Goal: Use online tool/utility: Utilize a website feature to perform a specific function

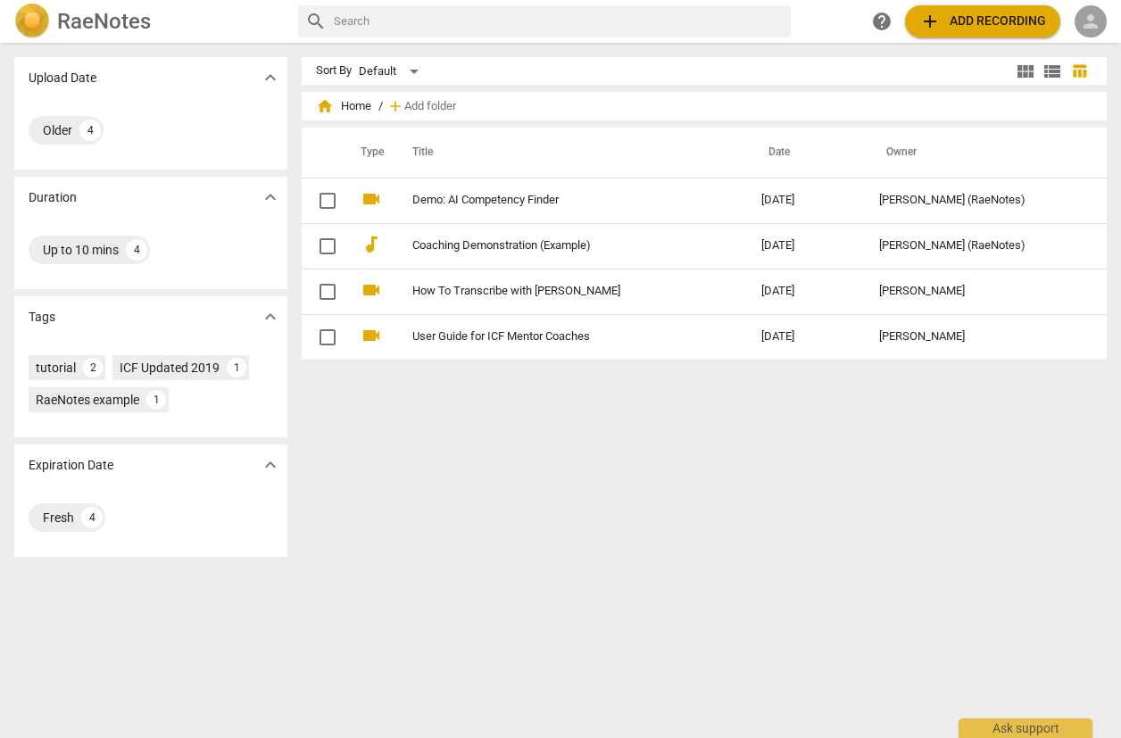
click at [1101, 33] on div "person" at bounding box center [1091, 21] width 32 height 32
click at [1076, 50] on li "Login" at bounding box center [1075, 42] width 64 height 43
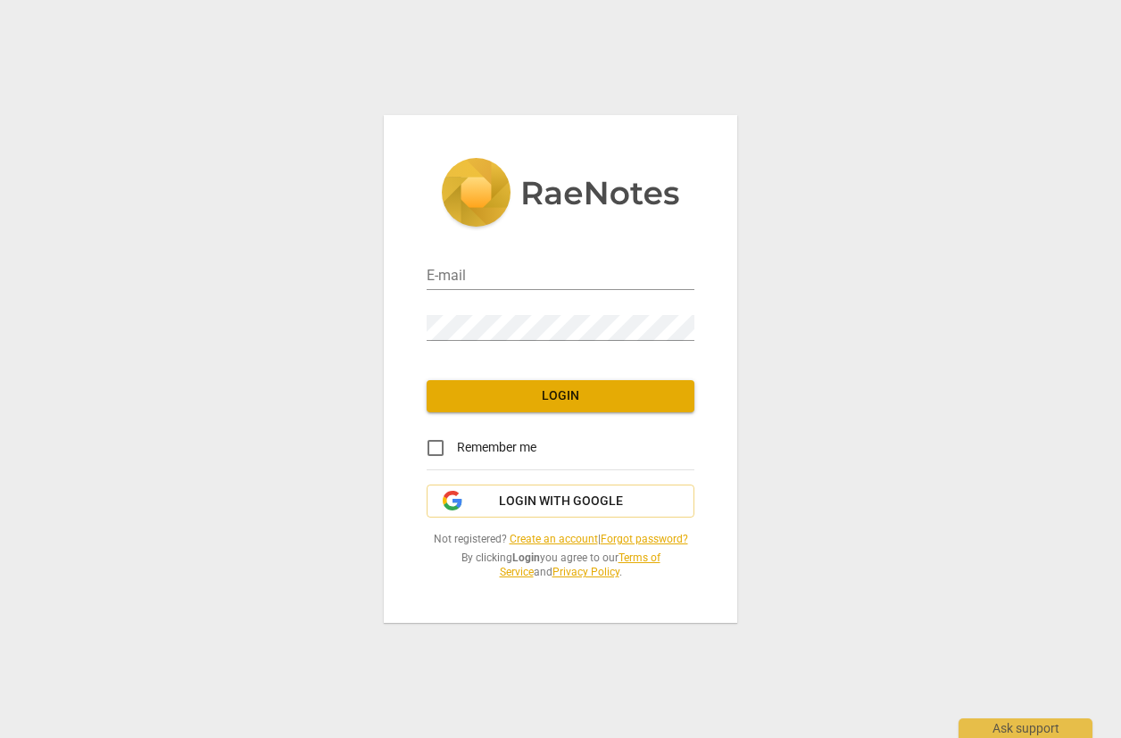
type input "jcoe@consulttraincoach.com"
click at [586, 402] on span "Login" at bounding box center [560, 396] width 239 height 18
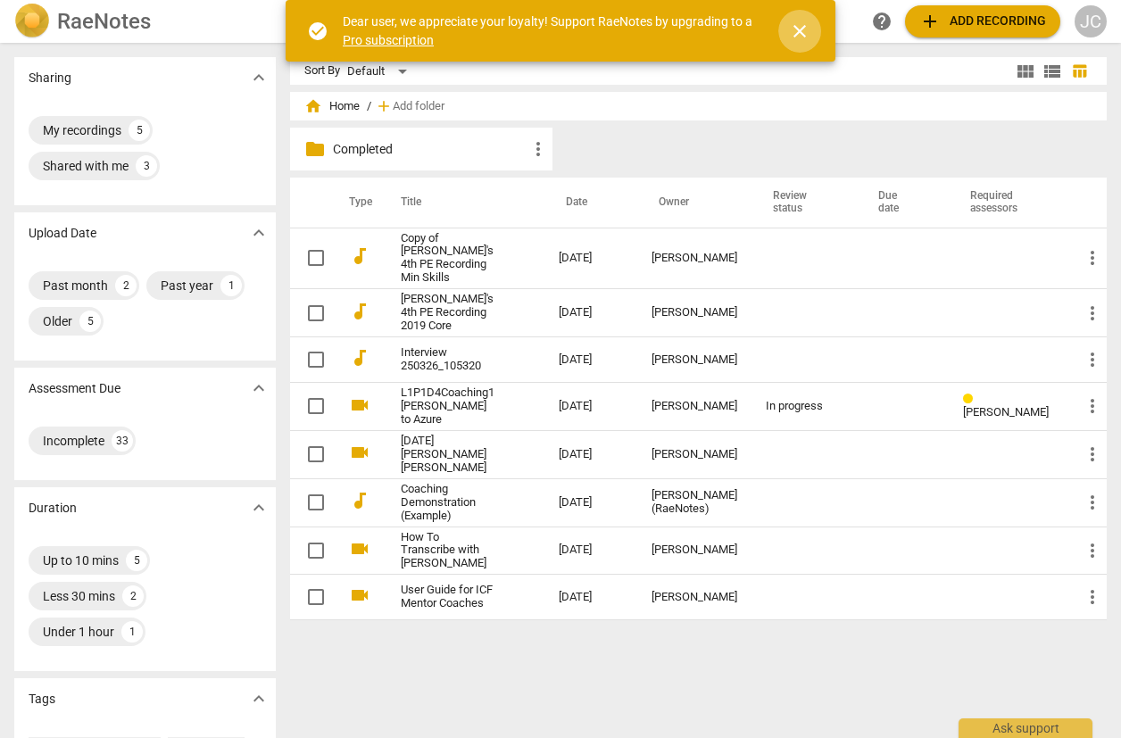
click at [807, 25] on span "close" at bounding box center [799, 31] width 21 height 21
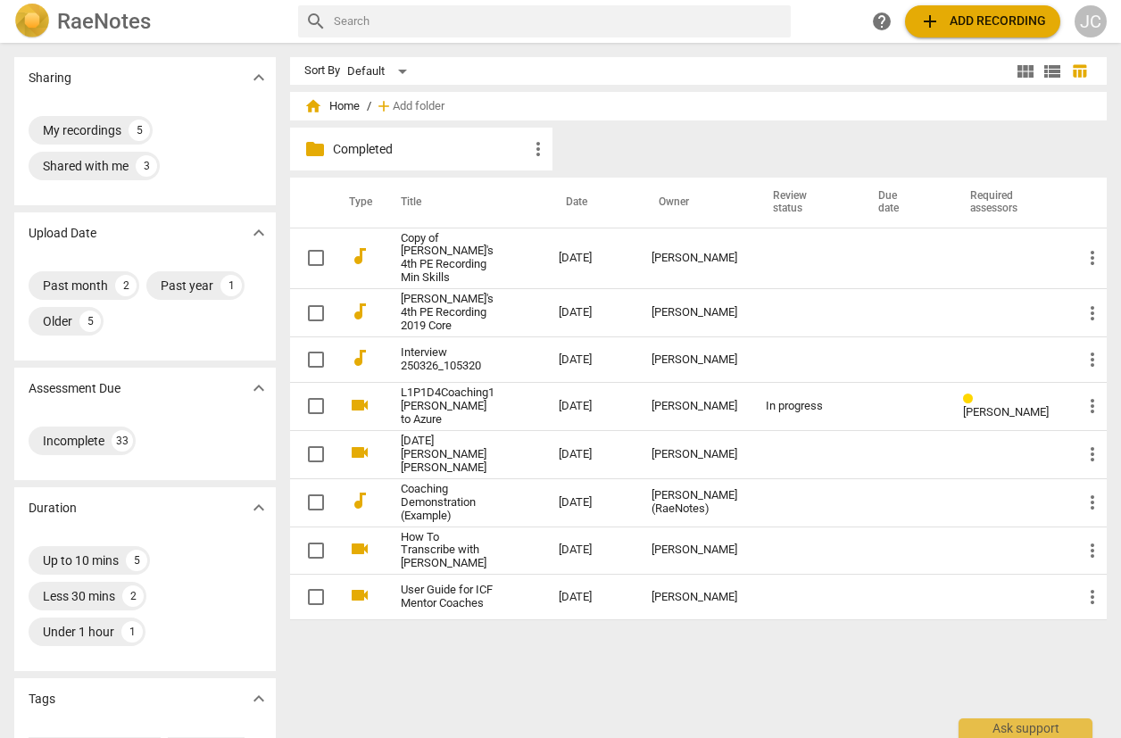
click at [328, 104] on span "home Home" at bounding box center [331, 106] width 55 height 18
click at [62, 131] on div "My recordings" at bounding box center [82, 130] width 79 height 18
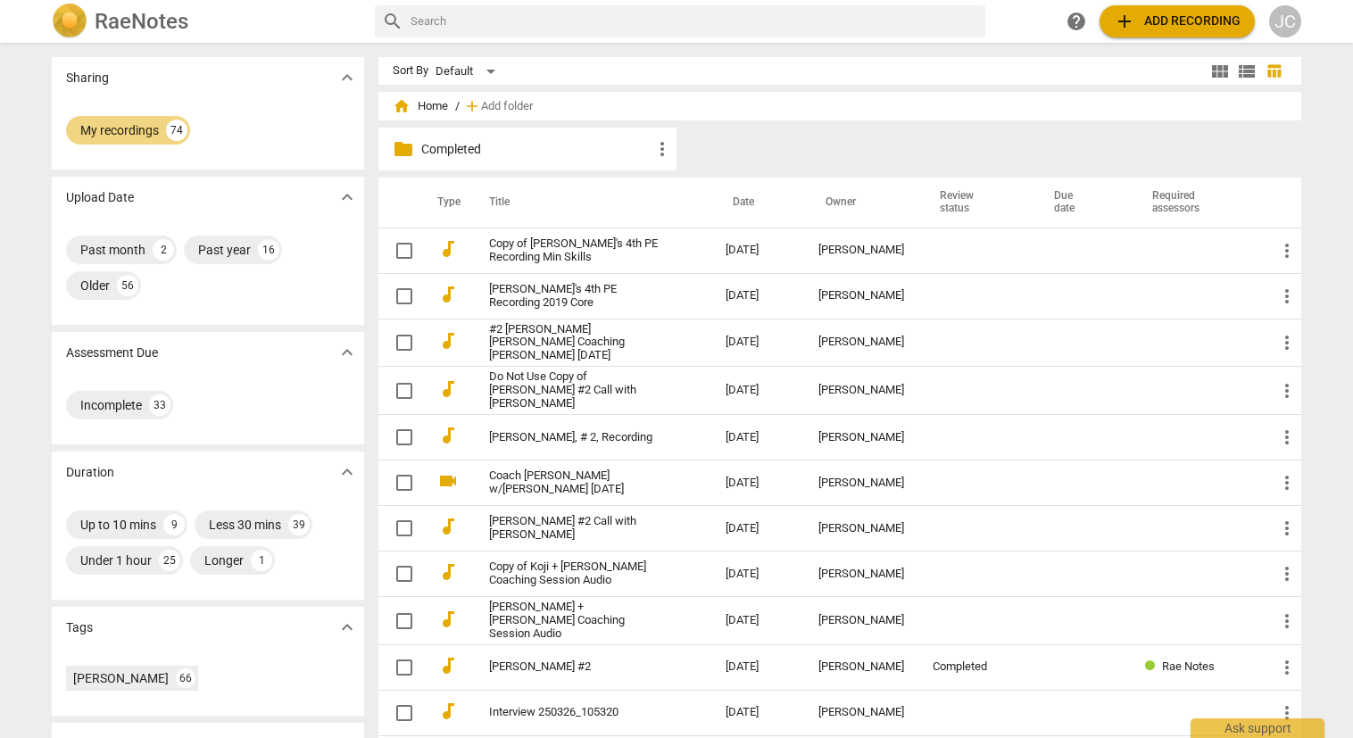
click at [132, 28] on h2 "RaeNotes" at bounding box center [142, 21] width 94 height 25
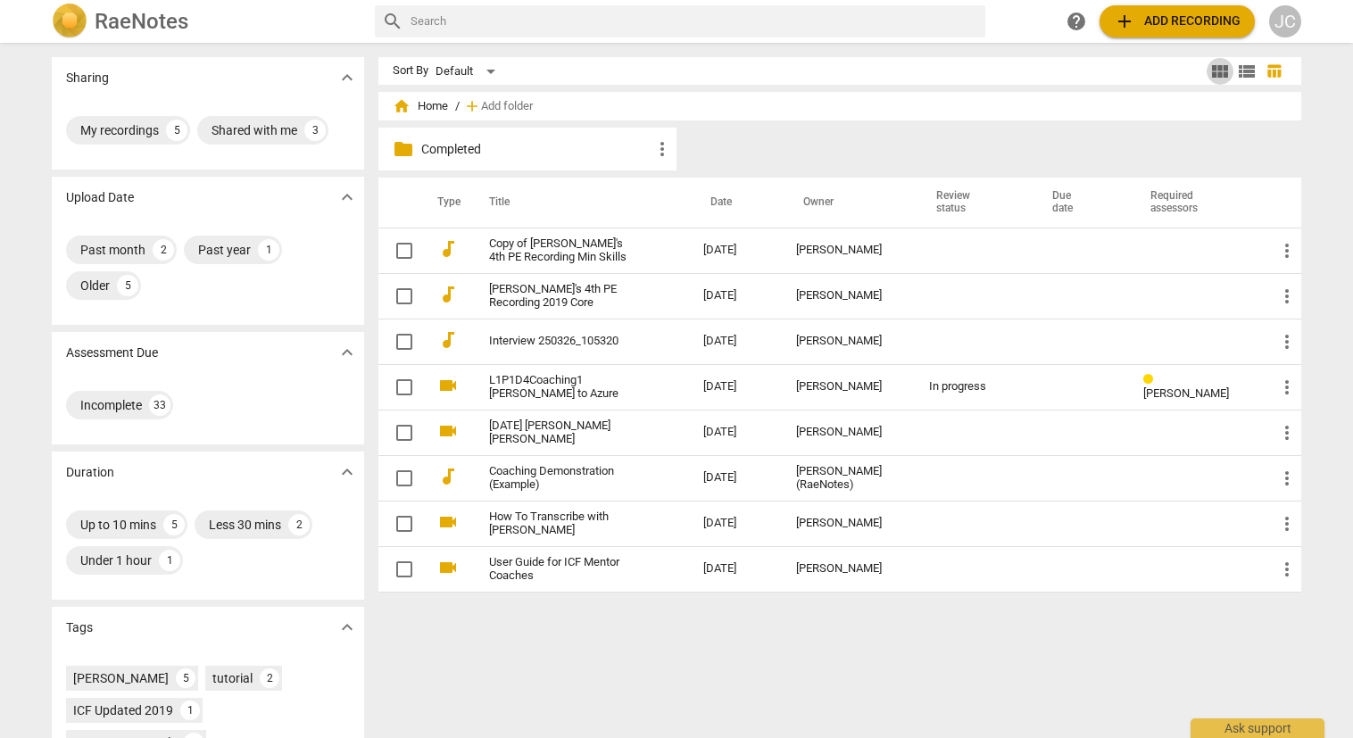
click at [1120, 74] on span "view_module" at bounding box center [1220, 71] width 21 height 21
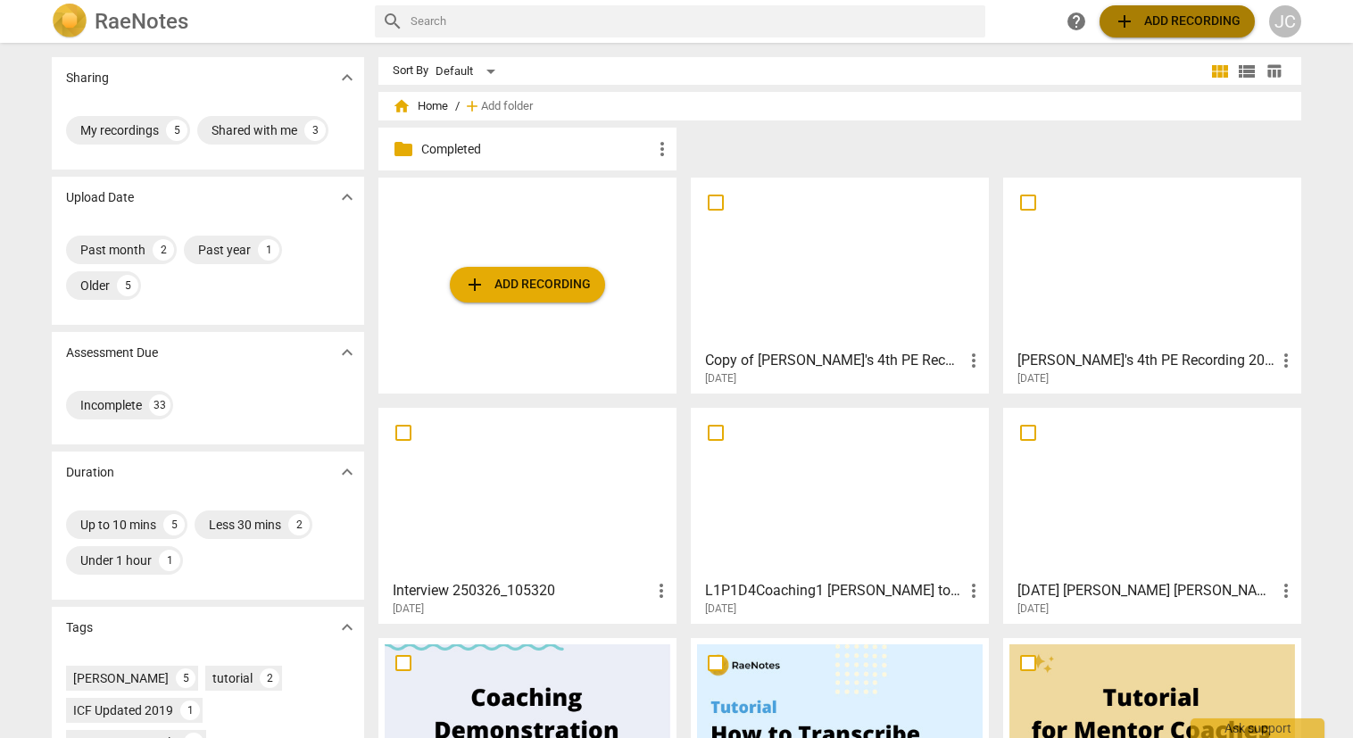
click at [1120, 28] on span "add Add recording" at bounding box center [1177, 21] width 127 height 21
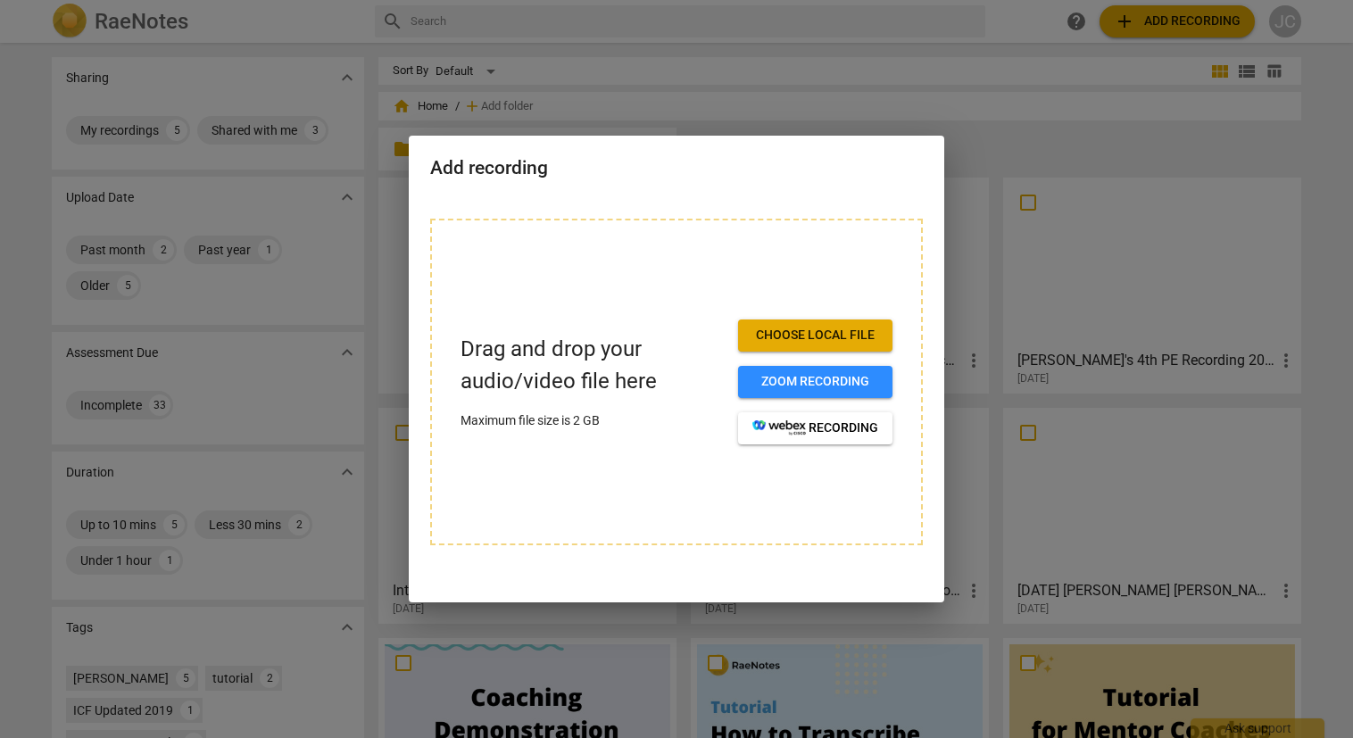
click at [805, 327] on span "Choose local file" at bounding box center [815, 336] width 126 height 18
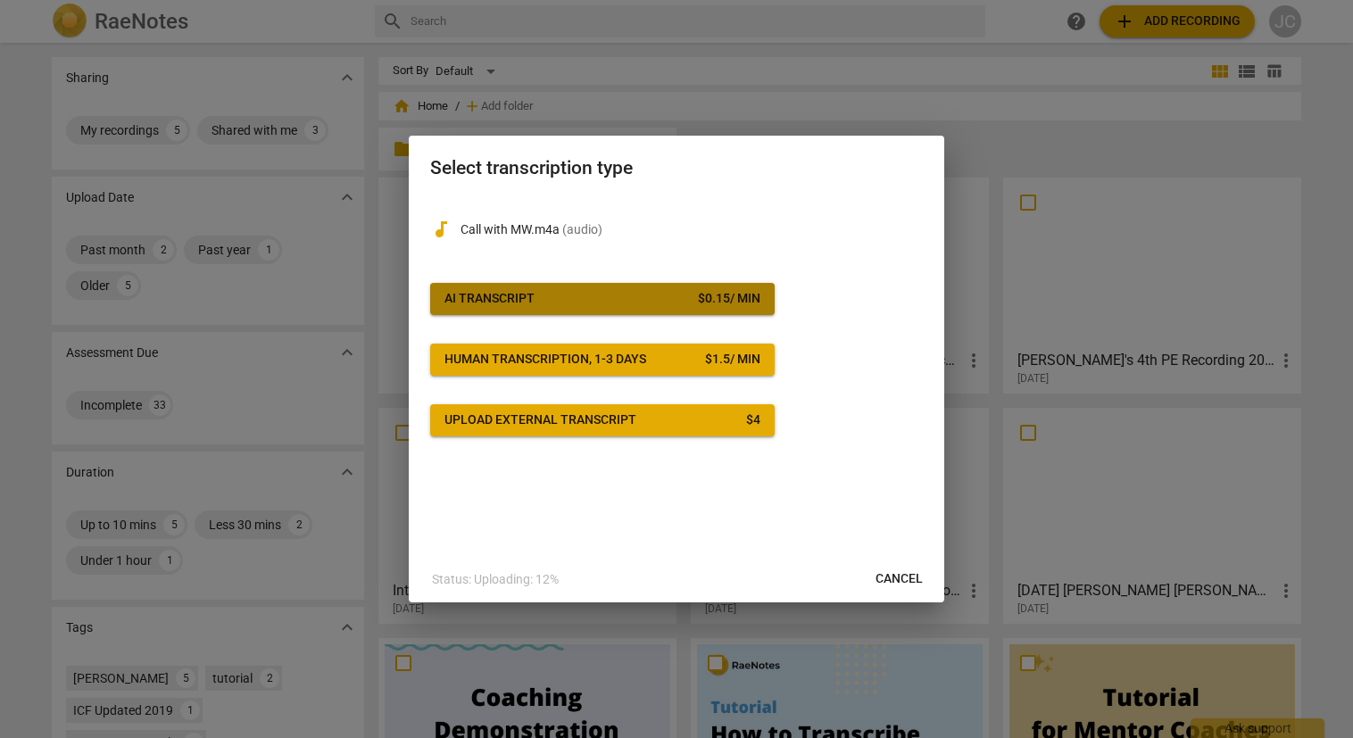
click at [646, 301] on span "AI Transcript $ 0.15 / min" at bounding box center [603, 299] width 316 height 18
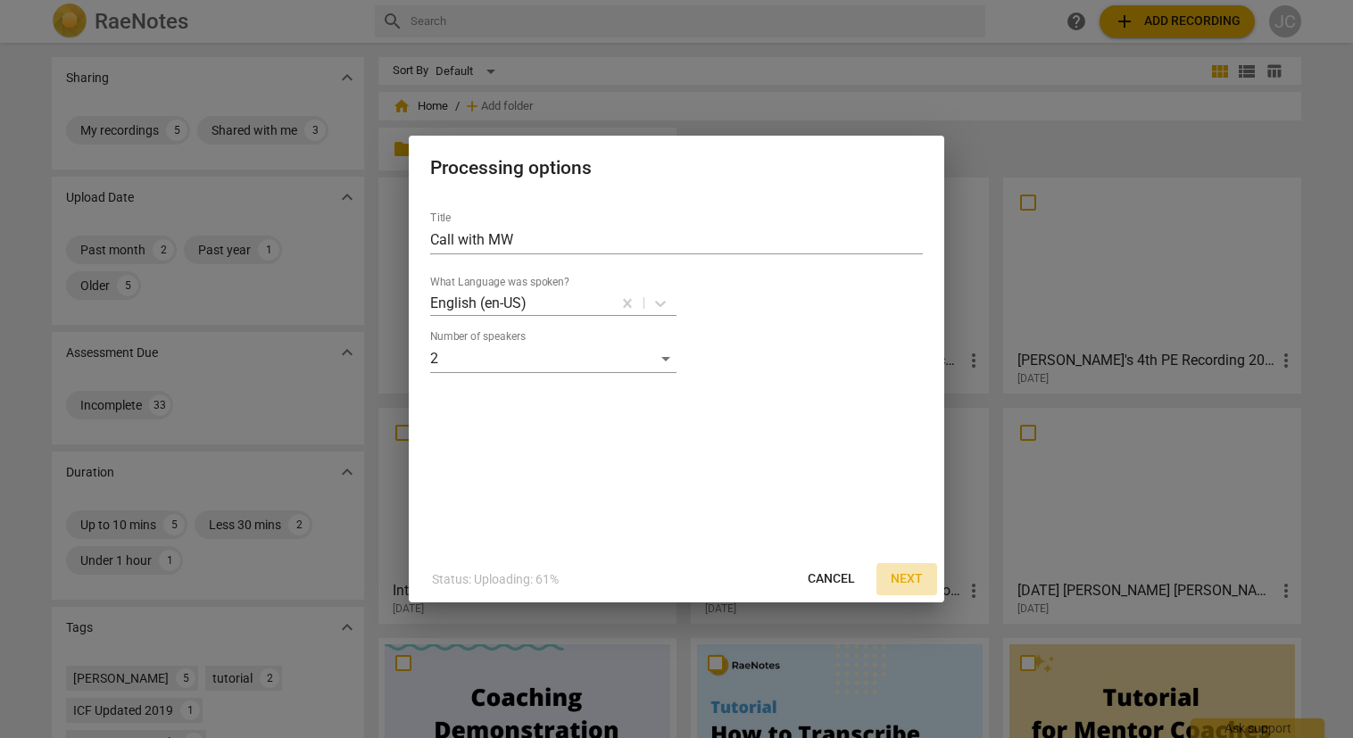
click at [915, 578] on span "Next" at bounding box center [907, 579] width 32 height 18
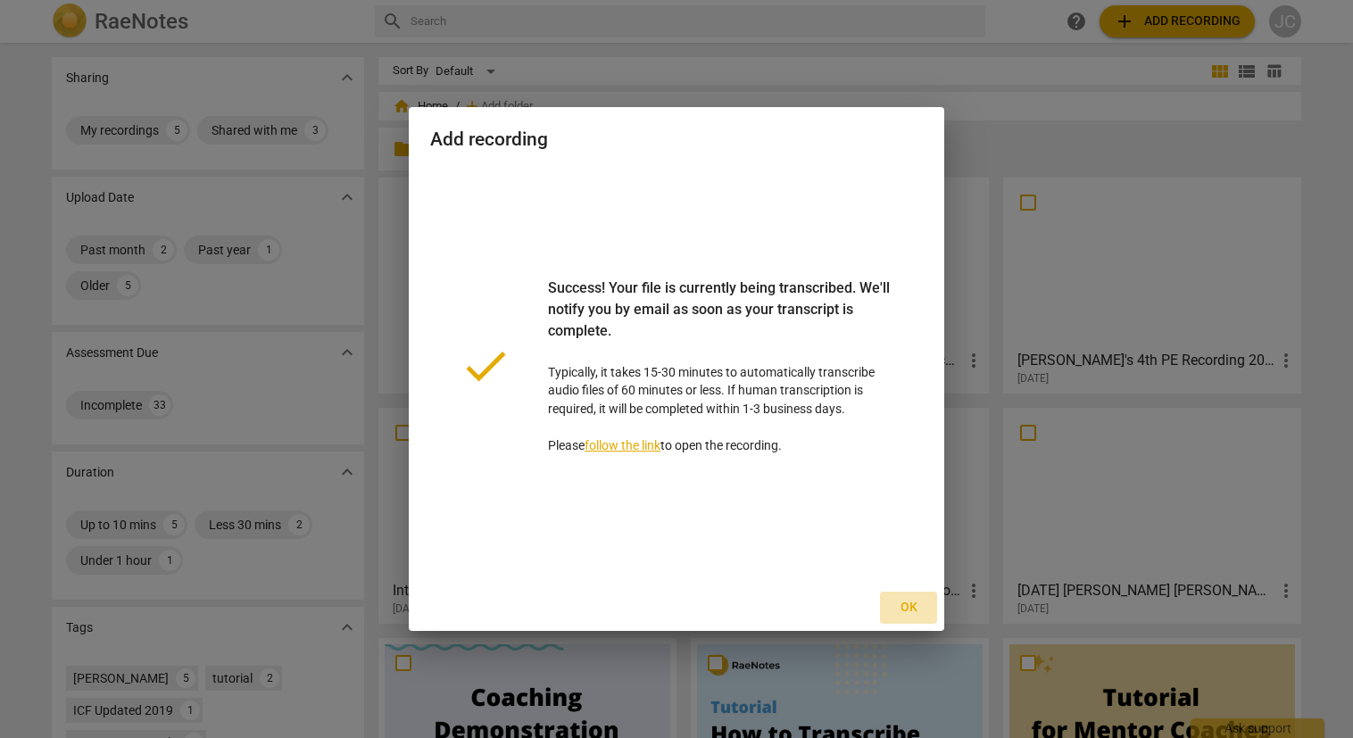
click at [914, 599] on span "Ok" at bounding box center [908, 608] width 29 height 18
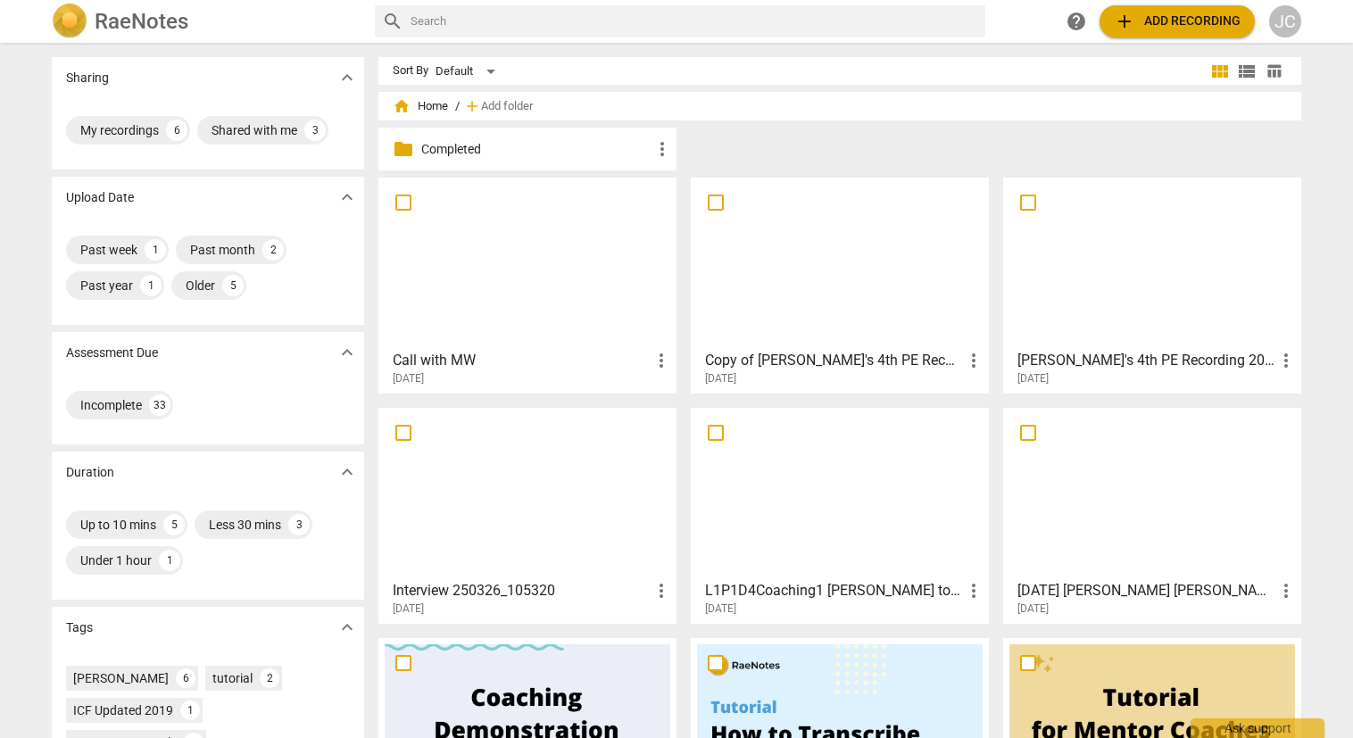
click at [658, 368] on span "more_vert" at bounding box center [661, 360] width 21 height 21
click at [533, 367] on div at bounding box center [676, 369] width 1353 height 738
click at [434, 362] on h3 "Call with MW" at bounding box center [522, 360] width 258 height 21
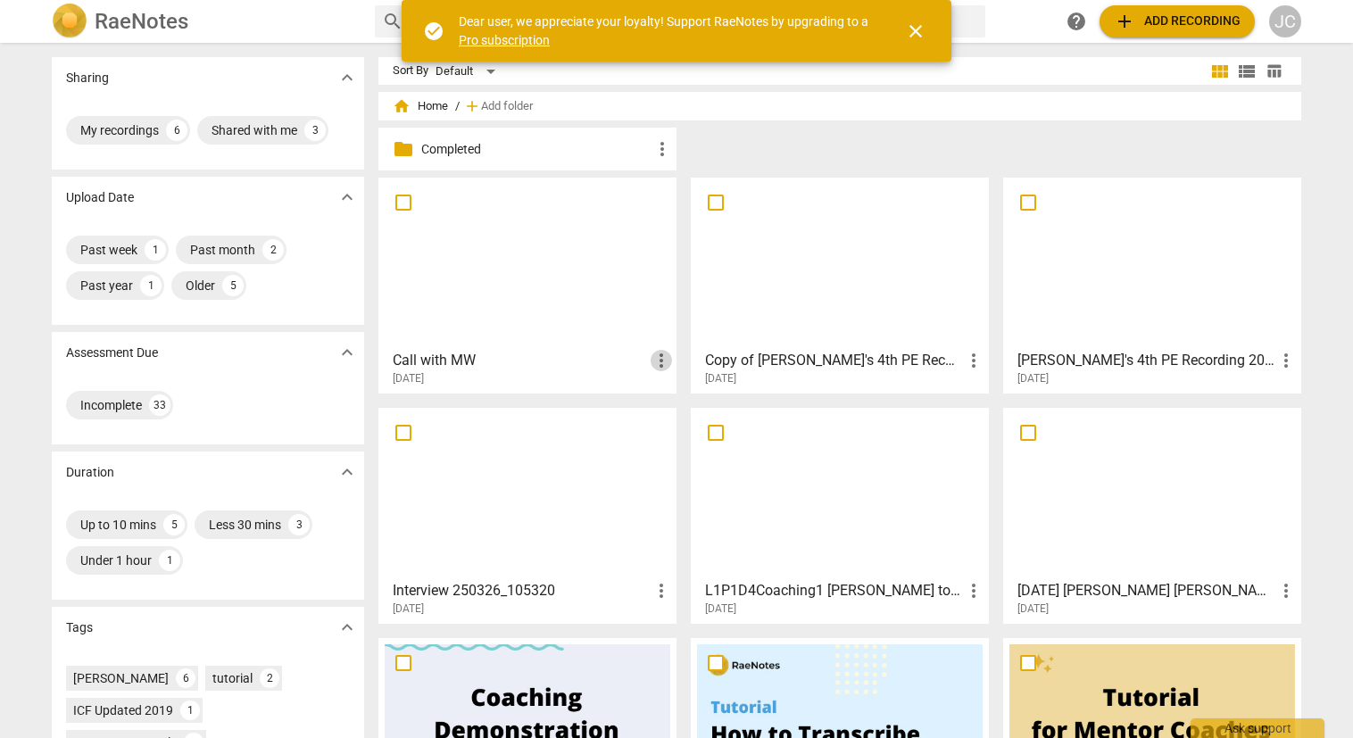
click at [654, 353] on span "more_vert" at bounding box center [661, 360] width 21 height 21
click at [526, 353] on div at bounding box center [676, 369] width 1353 height 738
click at [507, 303] on div at bounding box center [528, 263] width 286 height 158
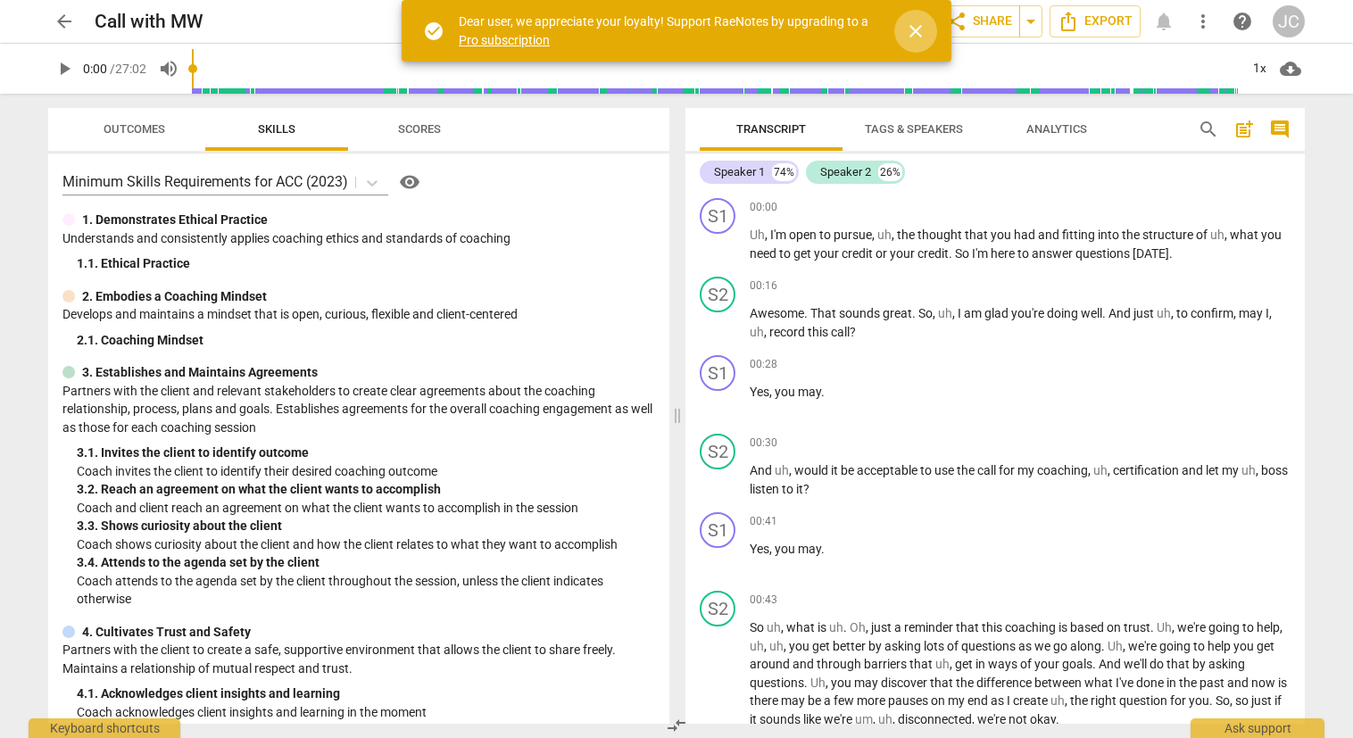
click at [910, 23] on span "close" at bounding box center [915, 31] width 21 height 21
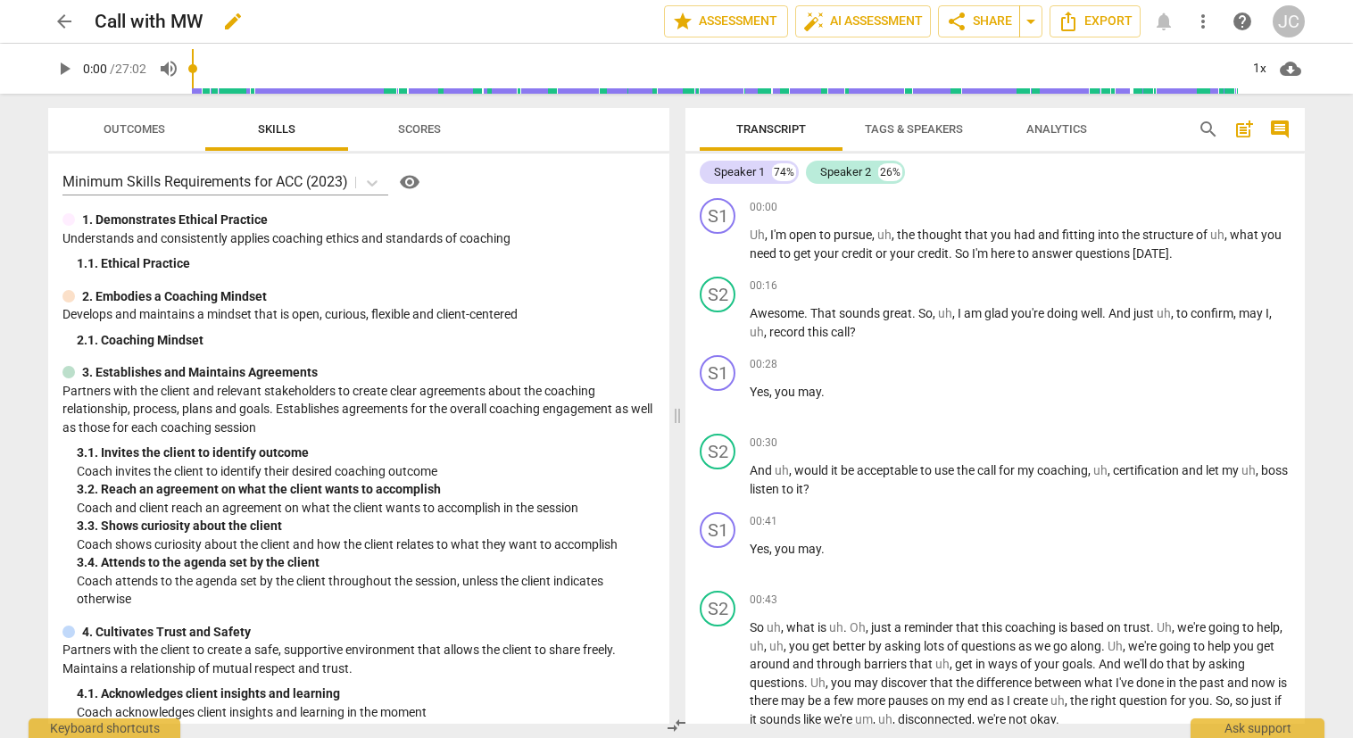
click at [241, 24] on span "edit" at bounding box center [232, 21] width 21 height 21
drag, startPoint x: 208, startPoint y: 20, endPoint x: 75, endPoint y: 19, distance: 133.0
click at [75, 19] on div "arrow_back Call with MW done clear star Assessment auto_fix_high AI Assessment …" at bounding box center [676, 21] width 1257 height 34
type input "[PERSON_NAME] #4 Final PE"
click at [899, 129] on span "Tags & Speakers" at bounding box center [914, 128] width 98 height 13
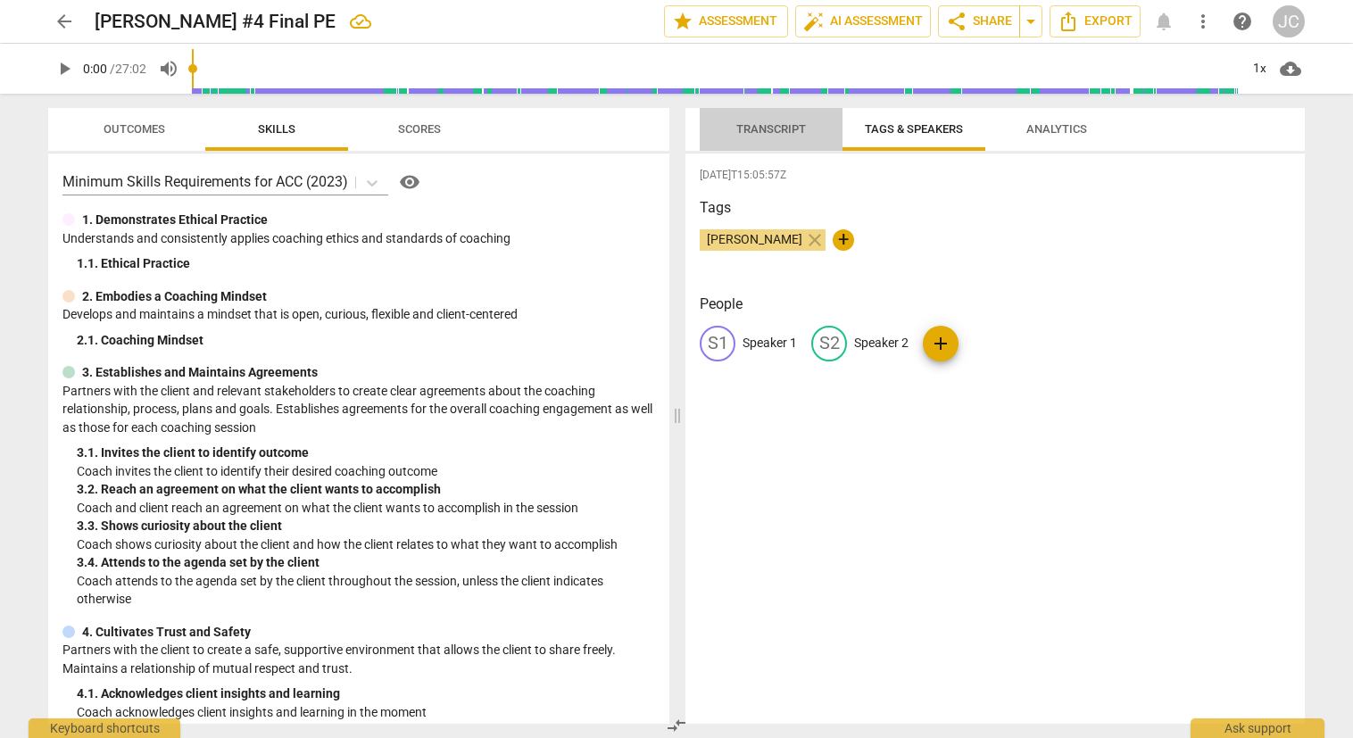
click at [797, 126] on span "Transcript" at bounding box center [771, 128] width 70 height 13
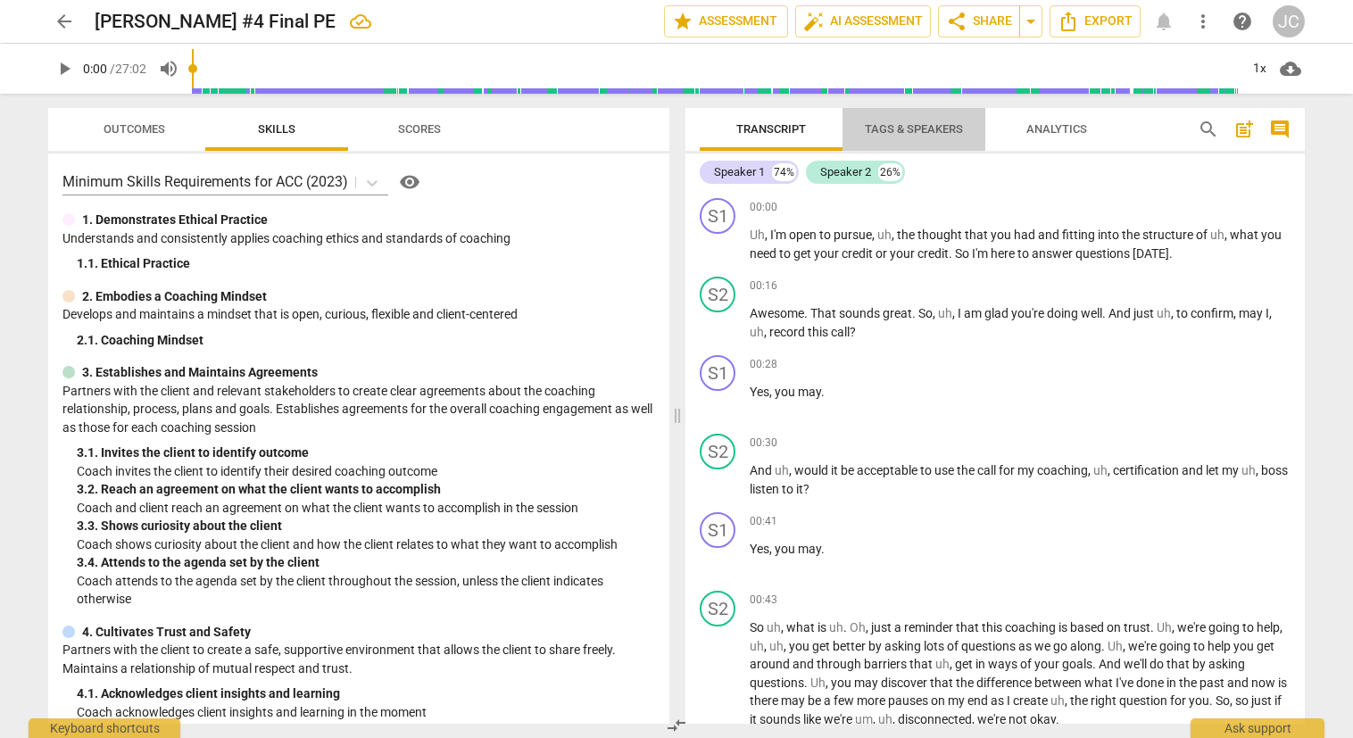
click at [900, 131] on span "Tags & Speakers" at bounding box center [914, 128] width 98 height 13
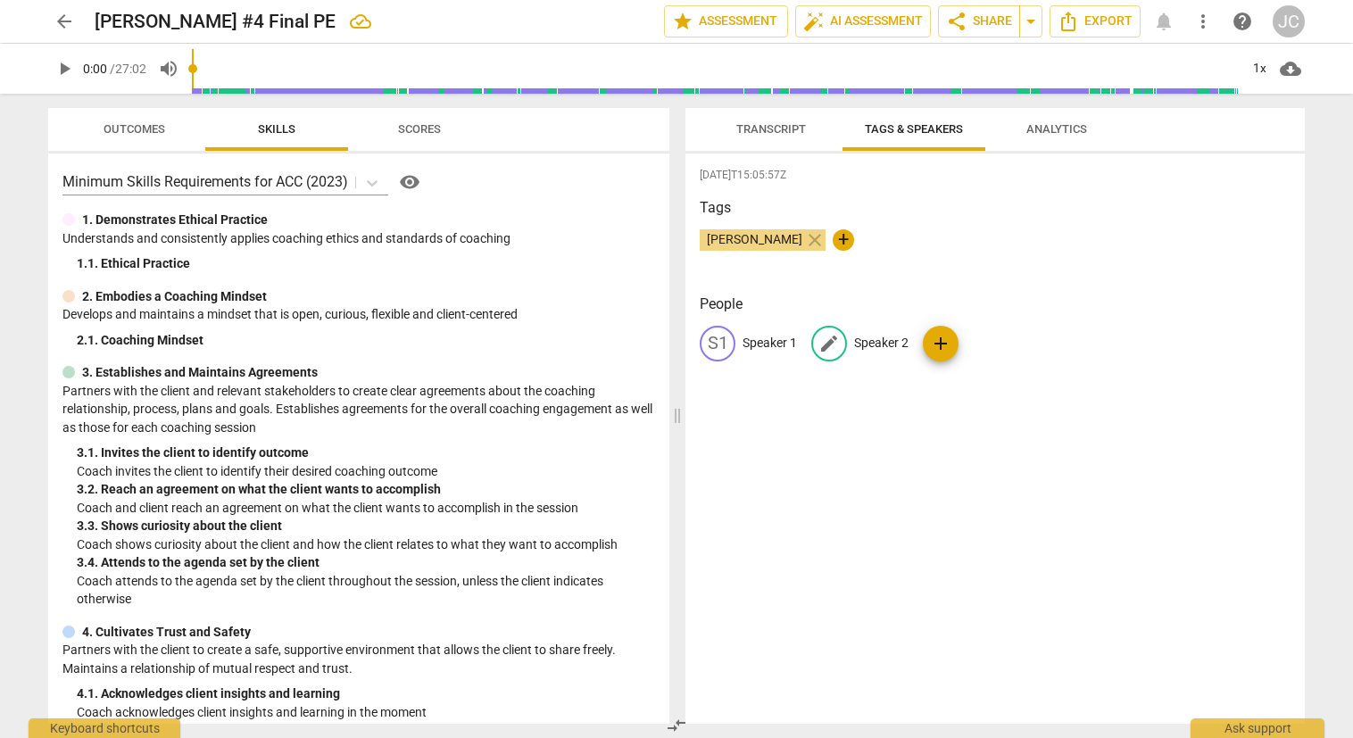
click at [827, 344] on span "edit" at bounding box center [829, 343] width 21 height 21
type input "Coach [PERSON_NAME]"
click at [767, 337] on p "Speaker 1" at bounding box center [770, 343] width 54 height 19
type input "[PERSON_NAME]"
click at [878, 424] on div "[DATE]T15:05:57Z Tags [PERSON_NAME] close + People edit [PERSON_NAME] CB Coach …" at bounding box center [995, 439] width 619 height 570
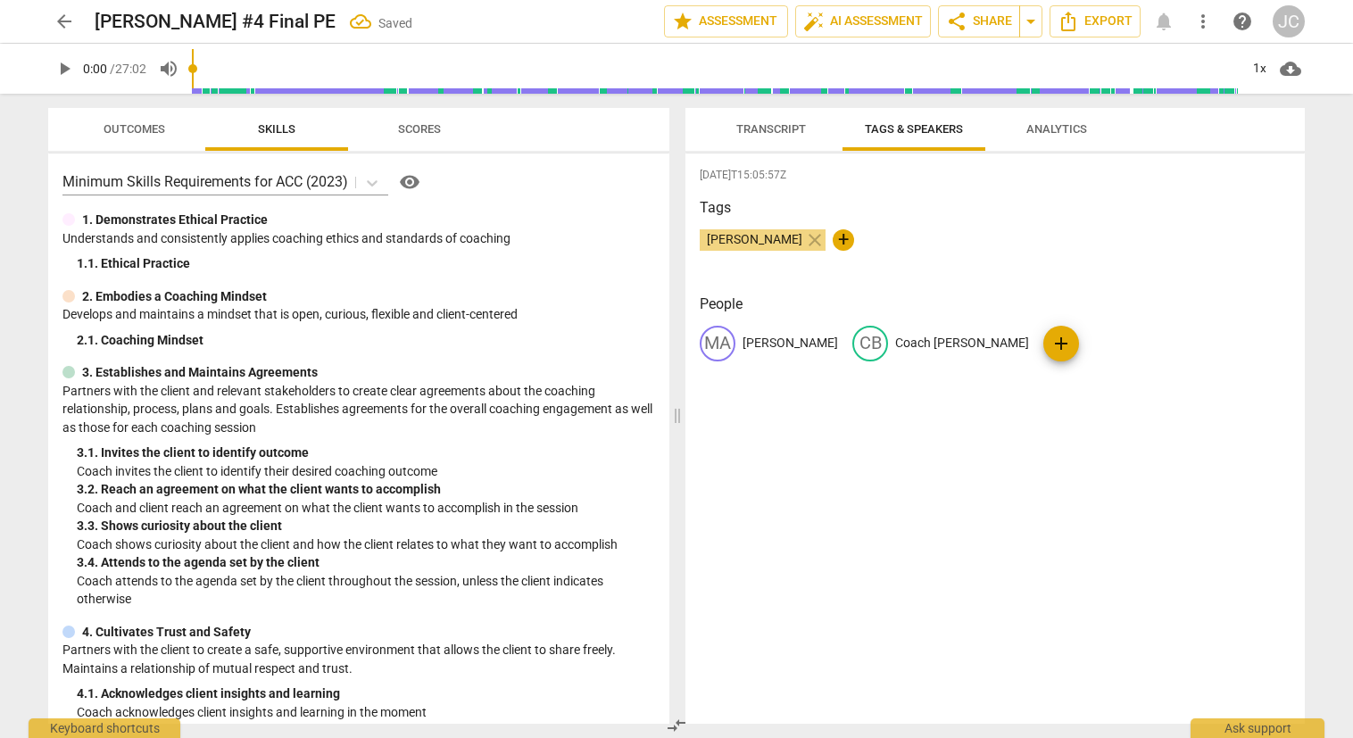
click at [782, 126] on span "Transcript" at bounding box center [771, 128] width 70 height 13
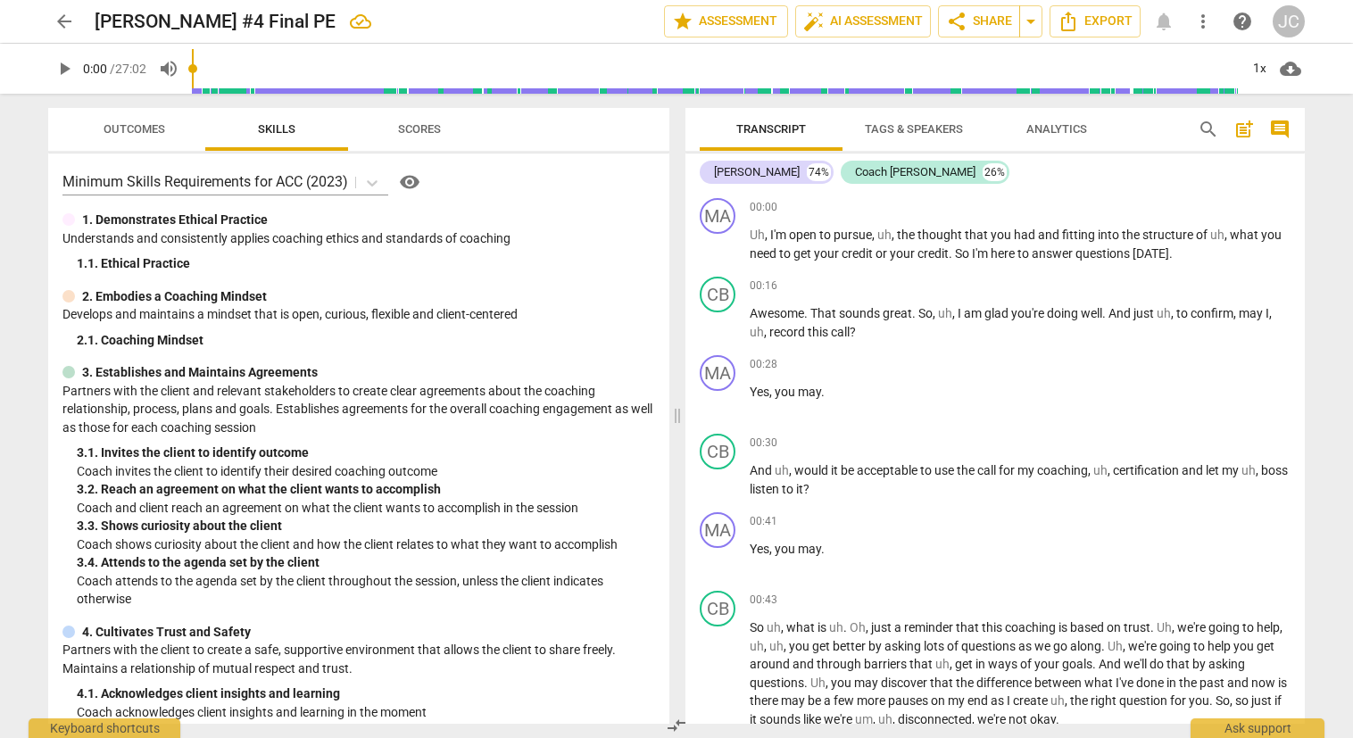
click at [64, 25] on span "arrow_back" at bounding box center [64, 21] width 21 height 21
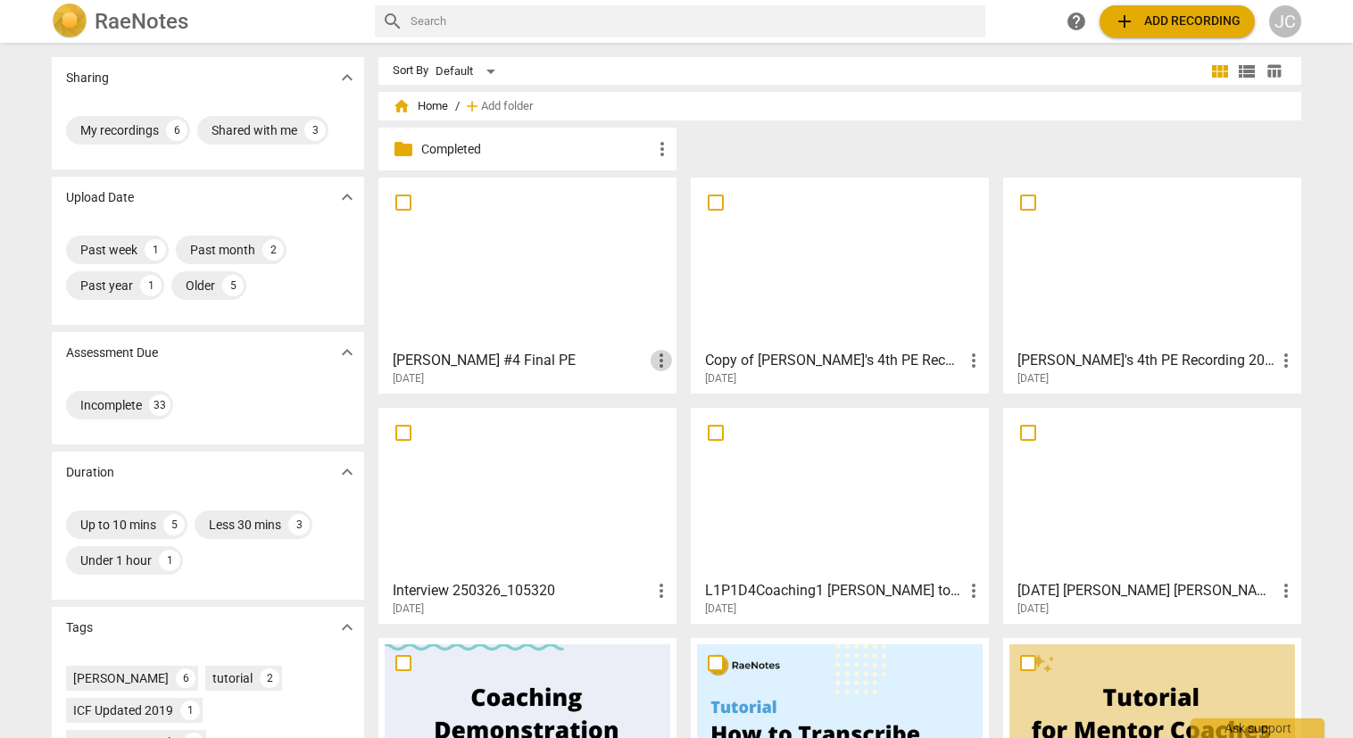
click at [651, 368] on span "more_vert" at bounding box center [661, 360] width 21 height 21
click at [586, 370] on div at bounding box center [676, 369] width 1353 height 738
click at [560, 302] on div at bounding box center [528, 263] width 286 height 158
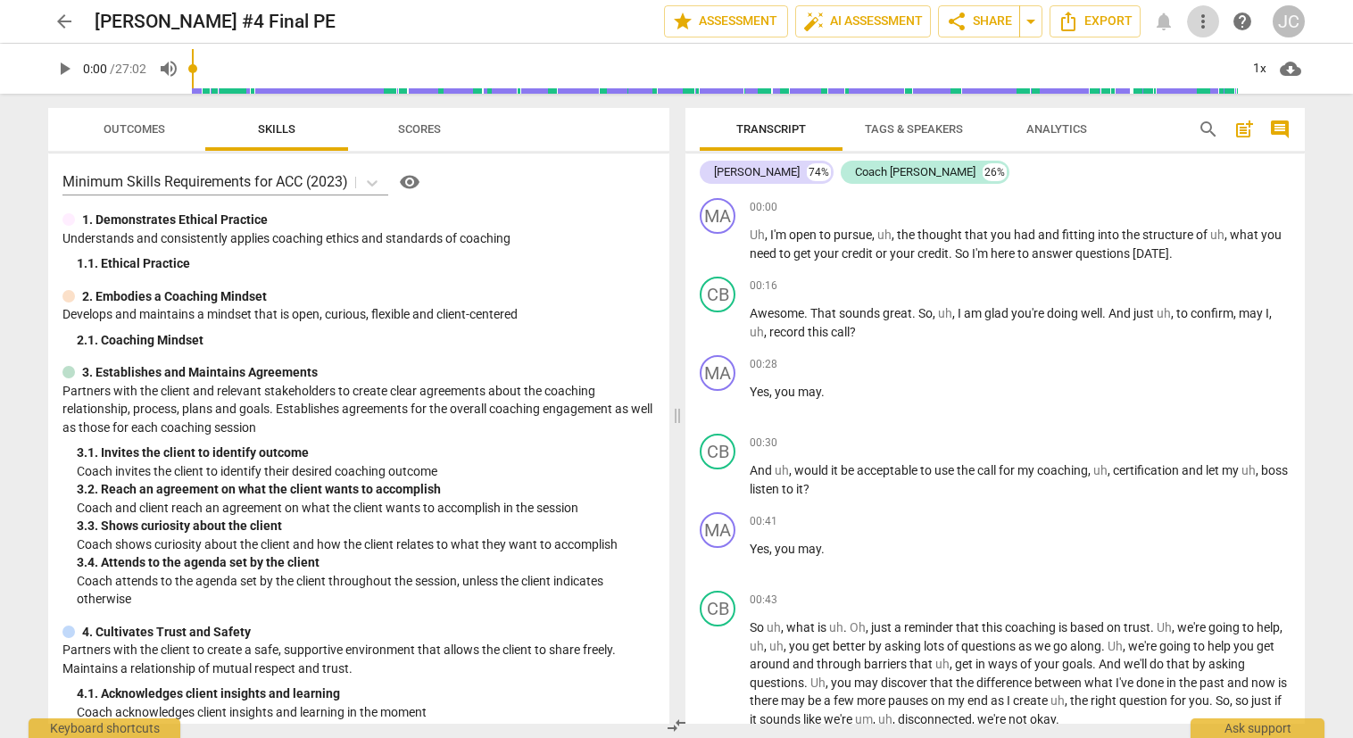
click at [1199, 28] on span "more_vert" at bounding box center [1203, 21] width 21 height 21
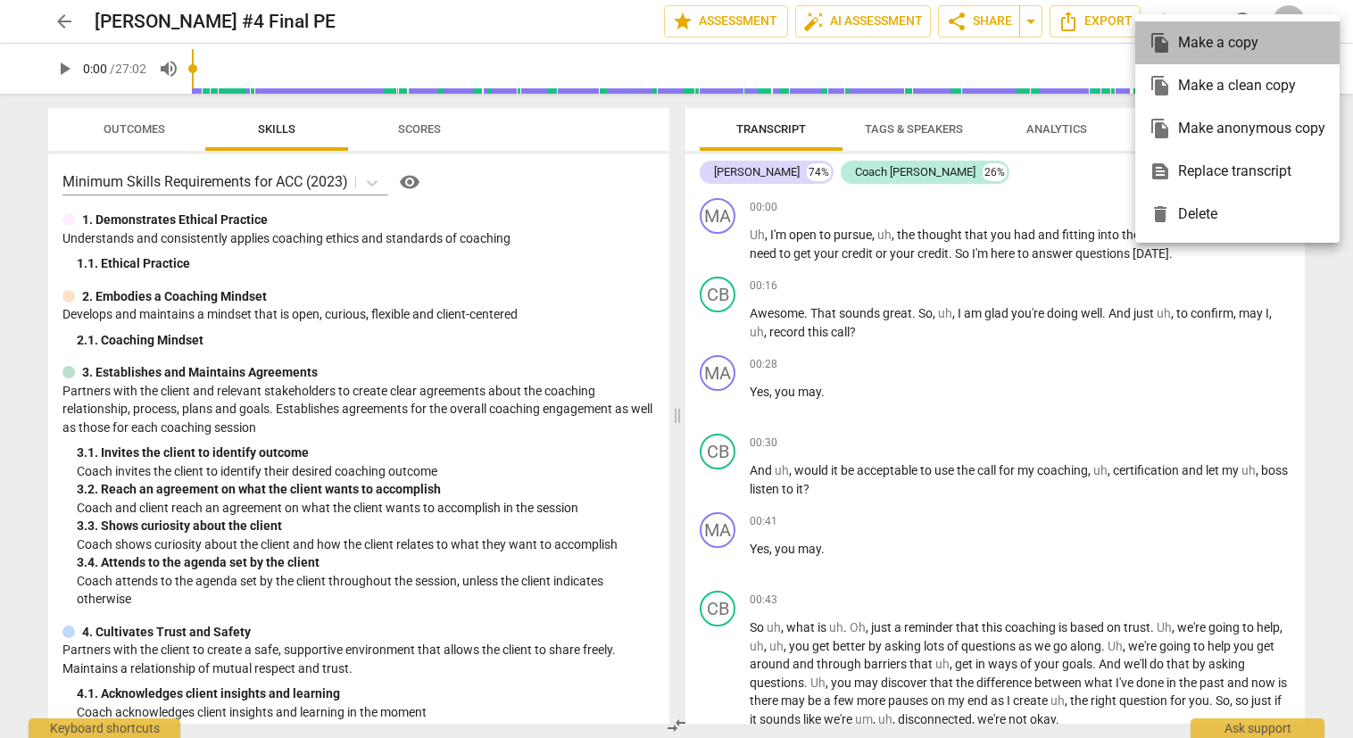
click at [1208, 40] on div "file_copy Make a copy" at bounding box center [1238, 42] width 176 height 43
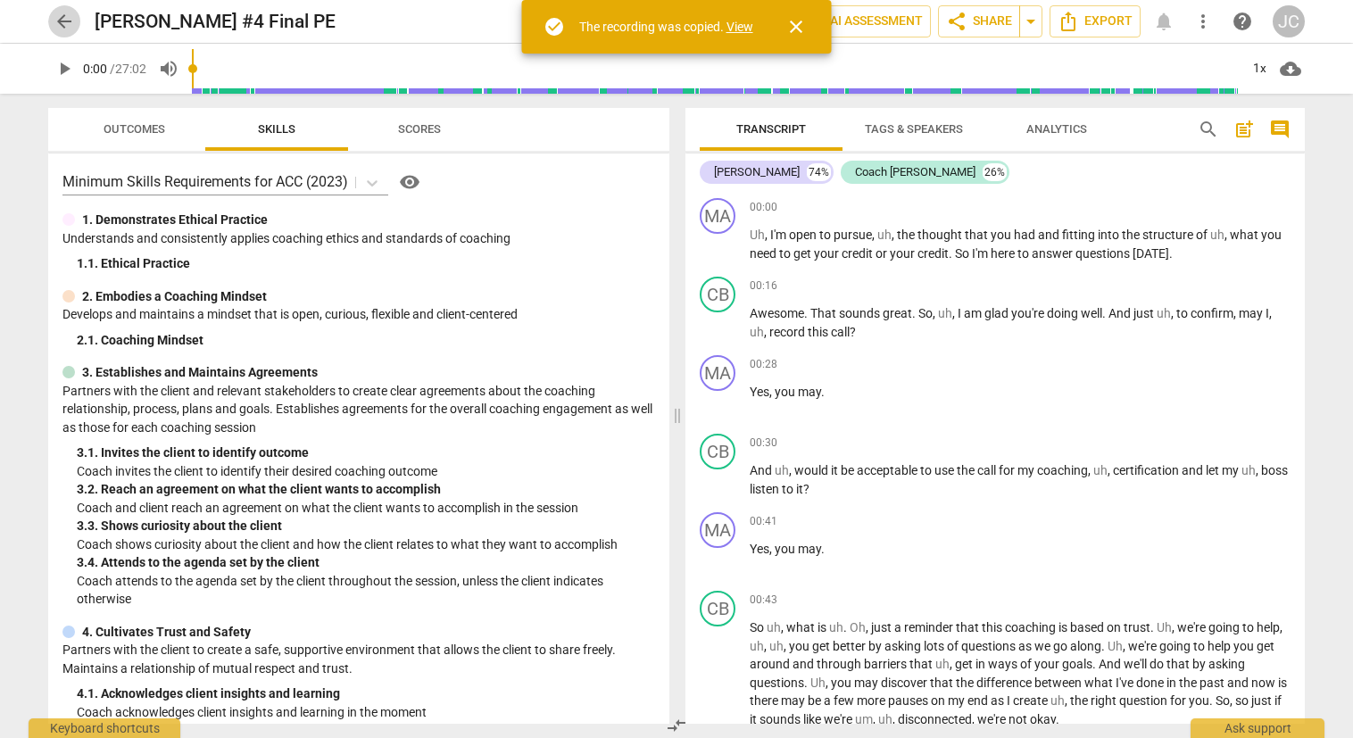
click at [67, 26] on span "arrow_back" at bounding box center [64, 21] width 21 height 21
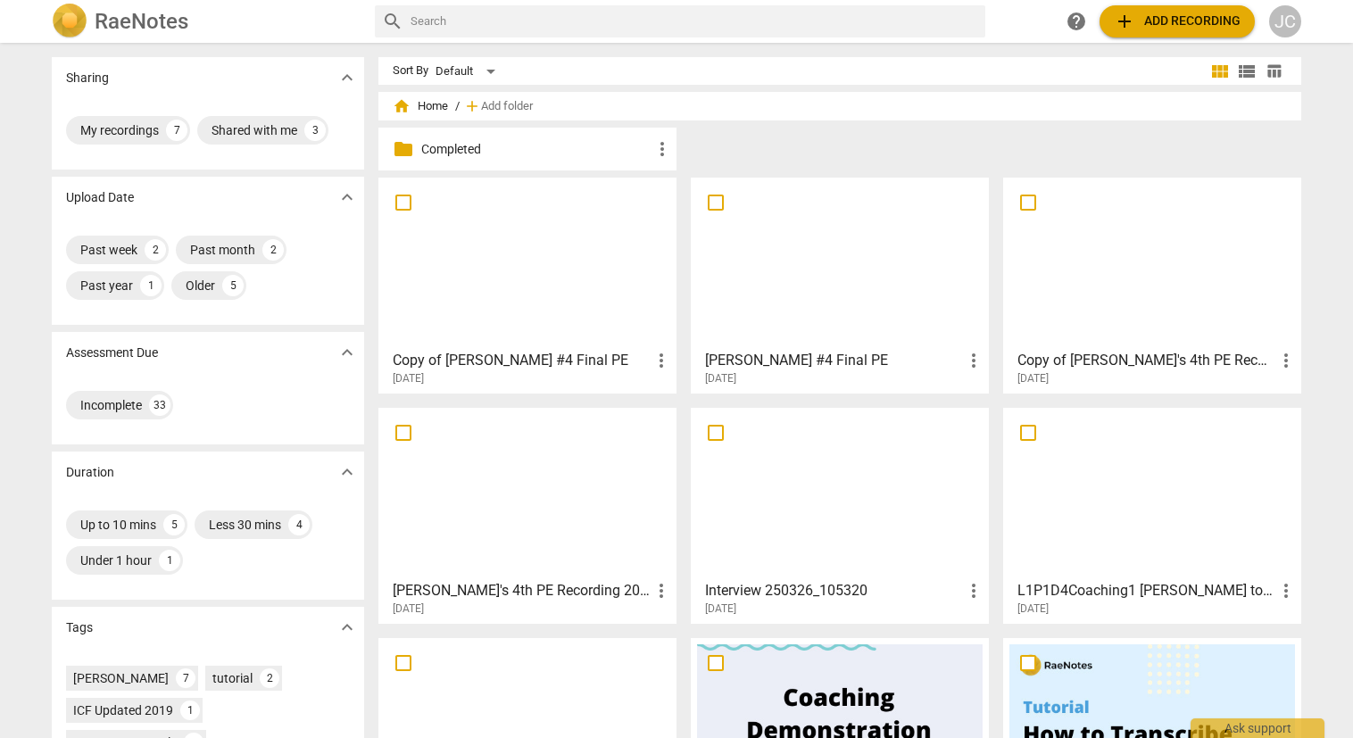
click at [742, 364] on h3 "[PERSON_NAME] #4 Final PE" at bounding box center [834, 360] width 258 height 21
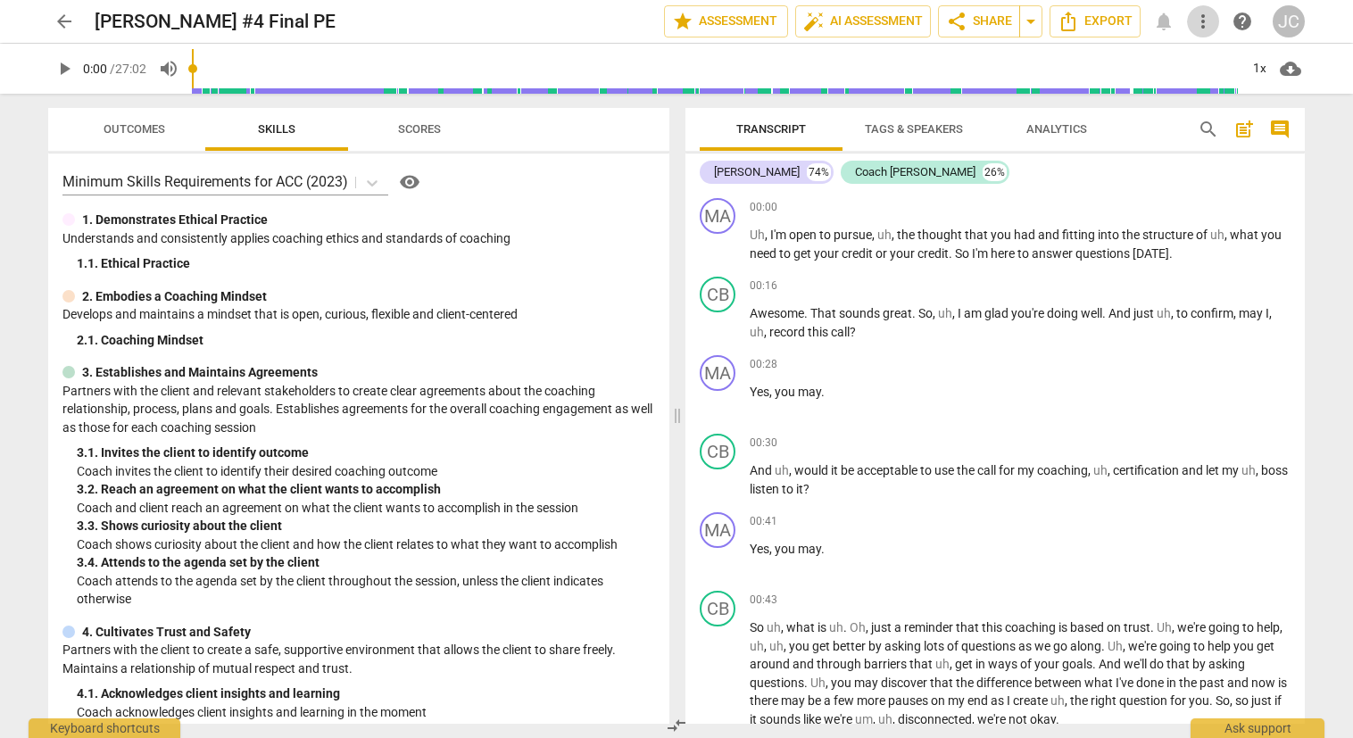
click at [1200, 24] on span "more_vert" at bounding box center [1203, 21] width 21 height 21
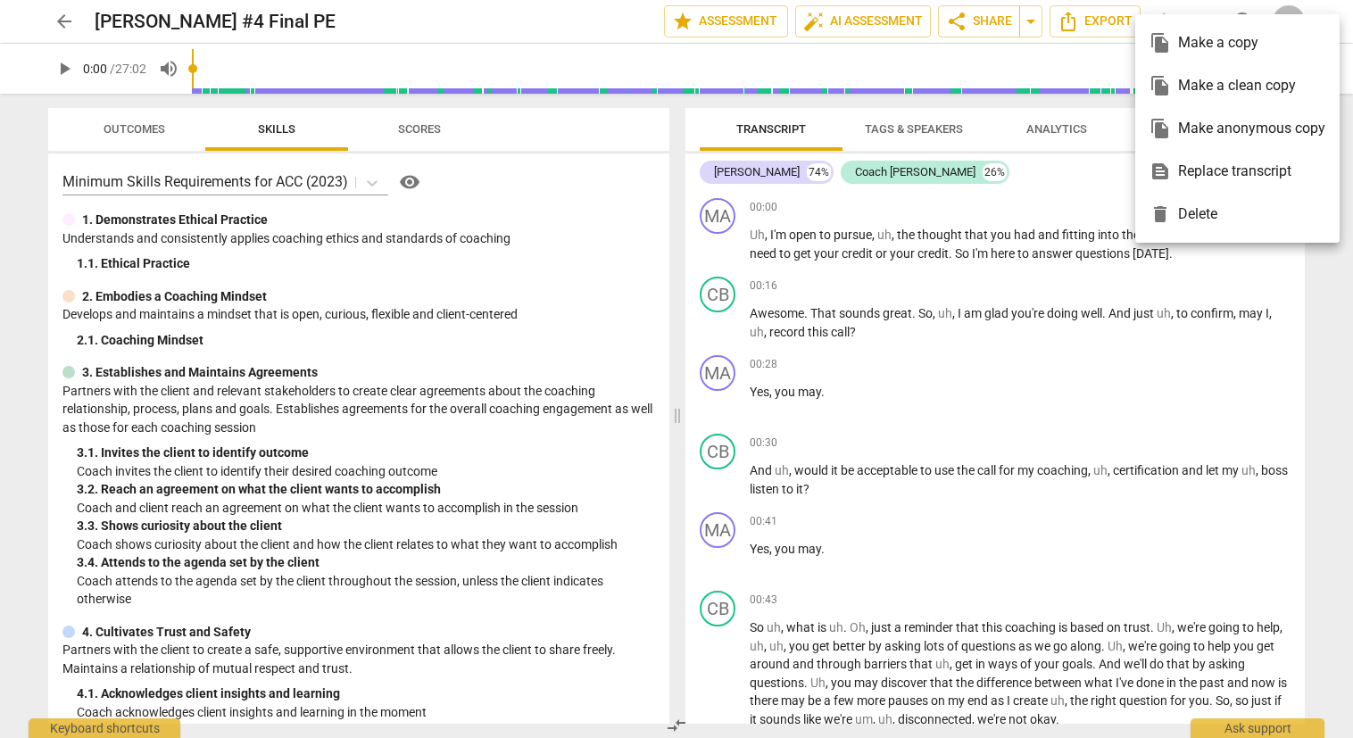
click at [1078, 190] on div at bounding box center [676, 369] width 1353 height 738
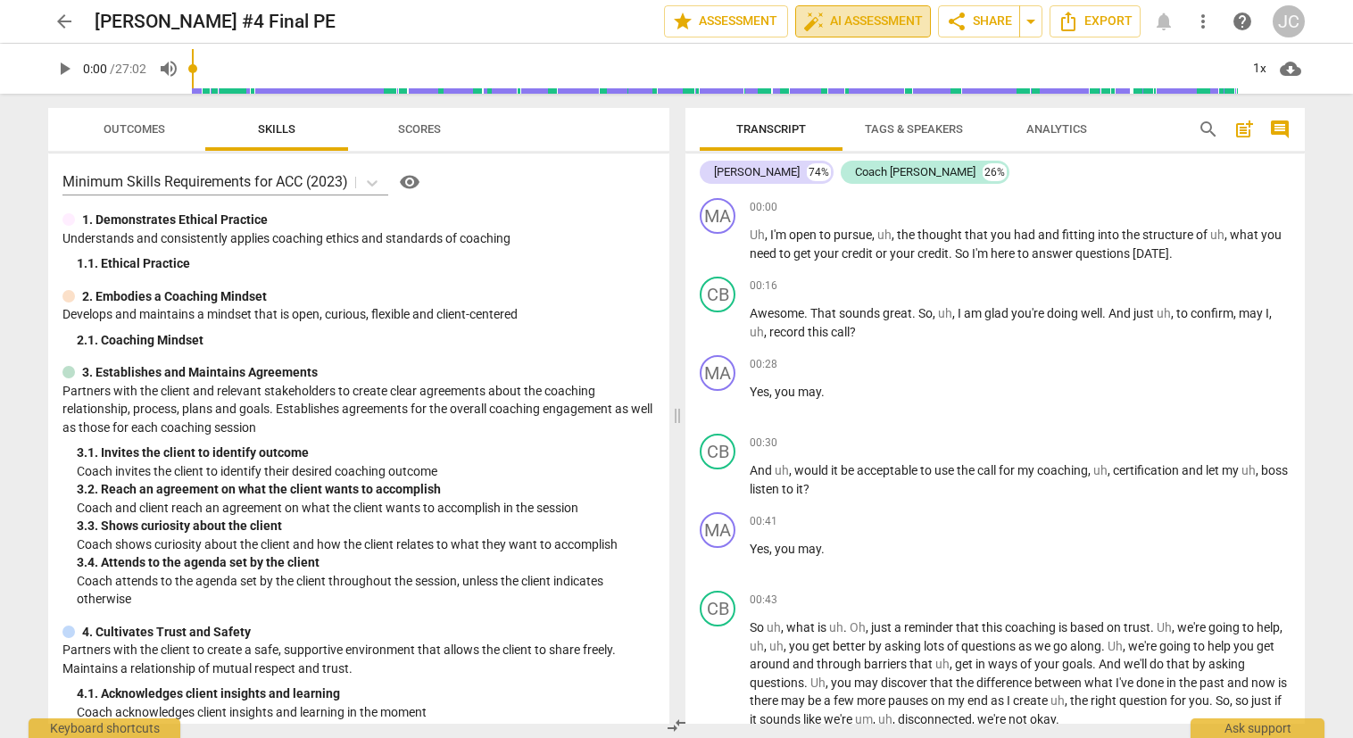
click at [899, 19] on span "auto_fix_high AI Assessment" at bounding box center [863, 21] width 120 height 21
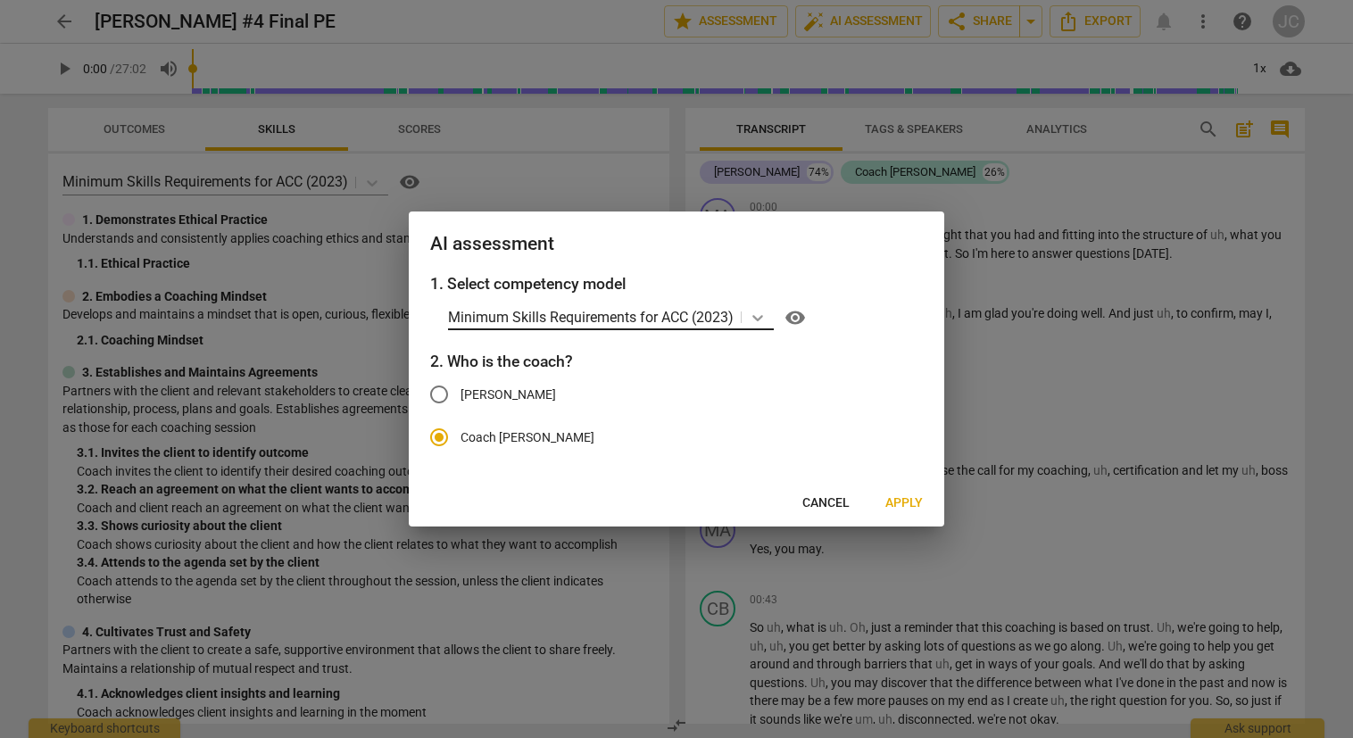
click at [761, 316] on icon at bounding box center [758, 318] width 18 height 18
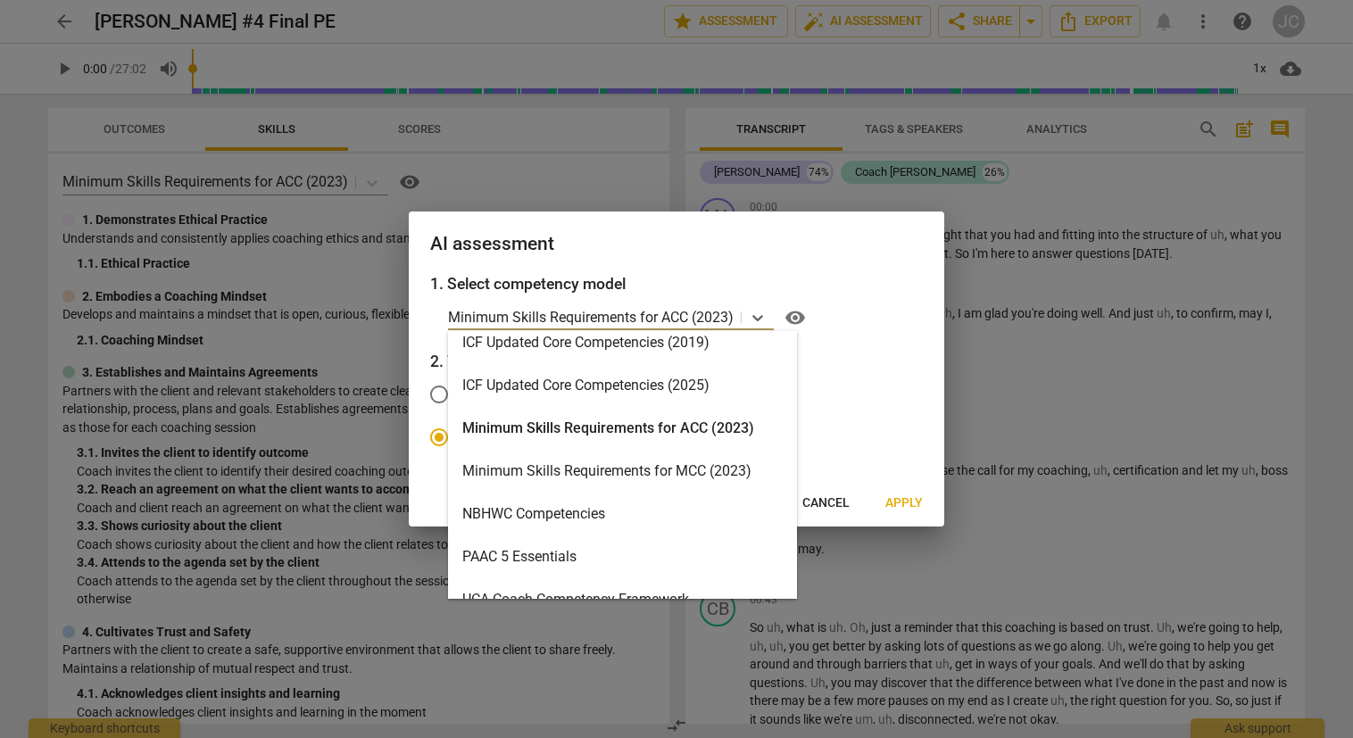
scroll to position [357, 0]
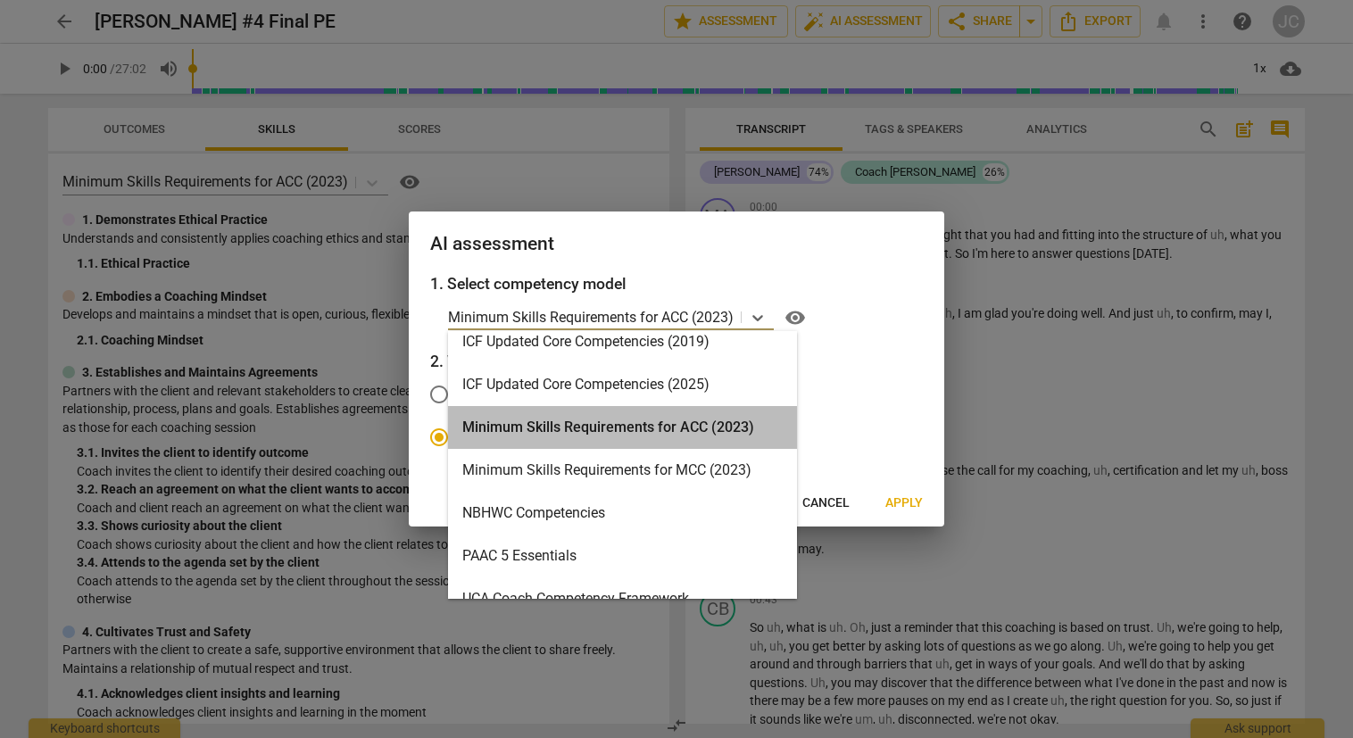
click at [615, 423] on div "Minimum Skills Requirements for ACC (2023)" at bounding box center [622, 427] width 349 height 43
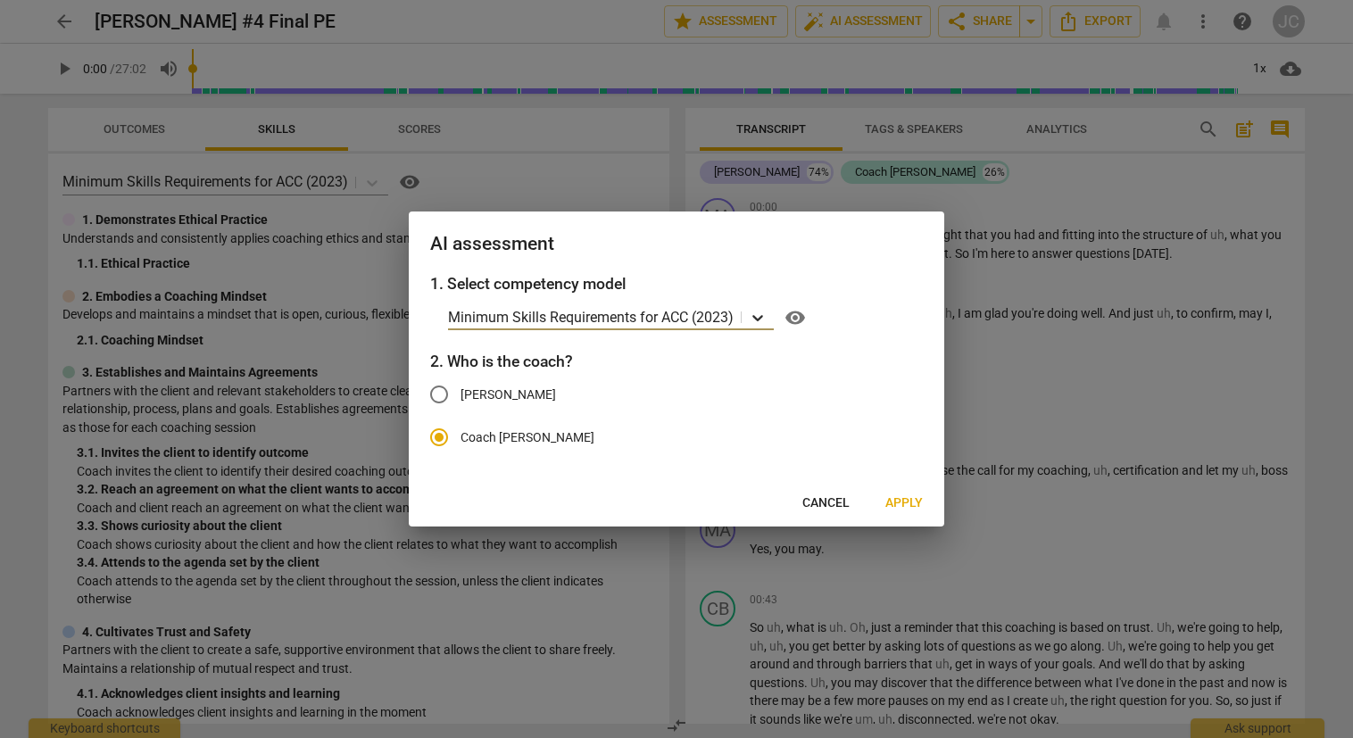
click at [763, 314] on icon at bounding box center [758, 318] width 18 height 18
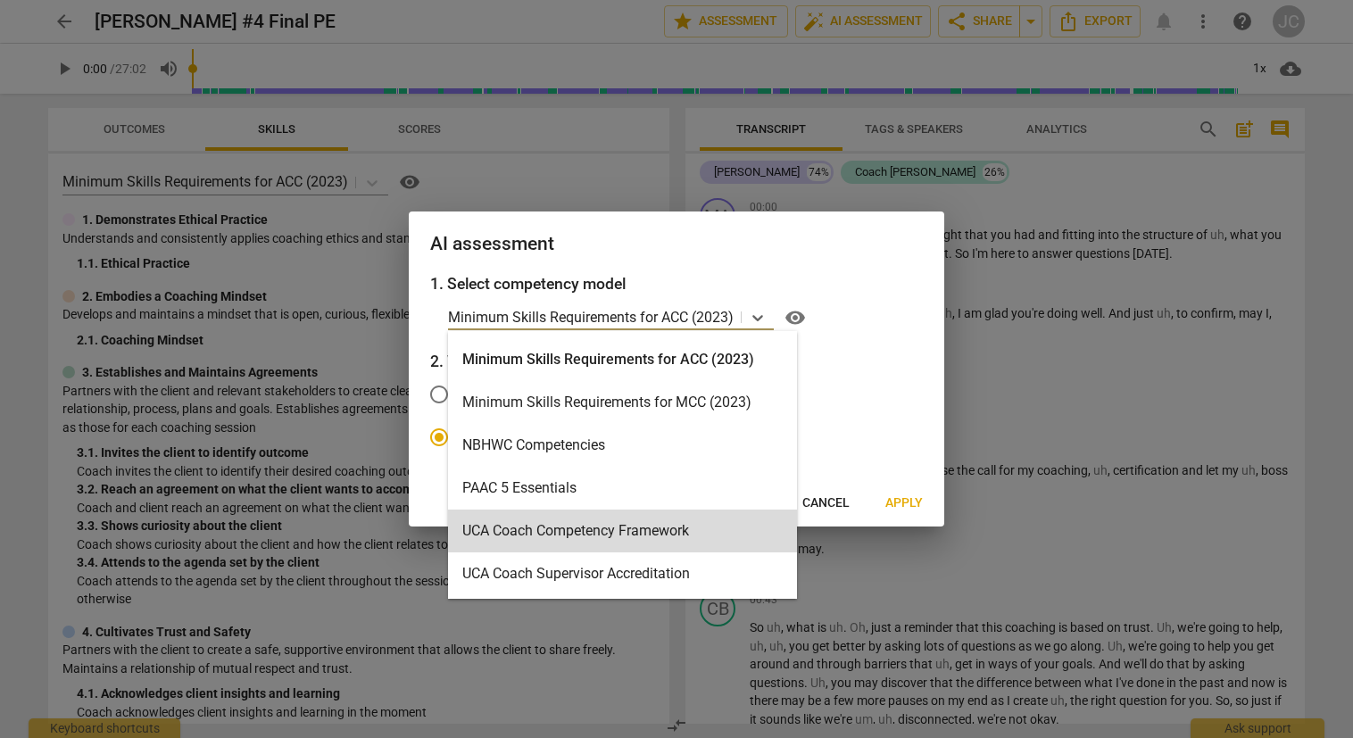
scroll to position [246, 0]
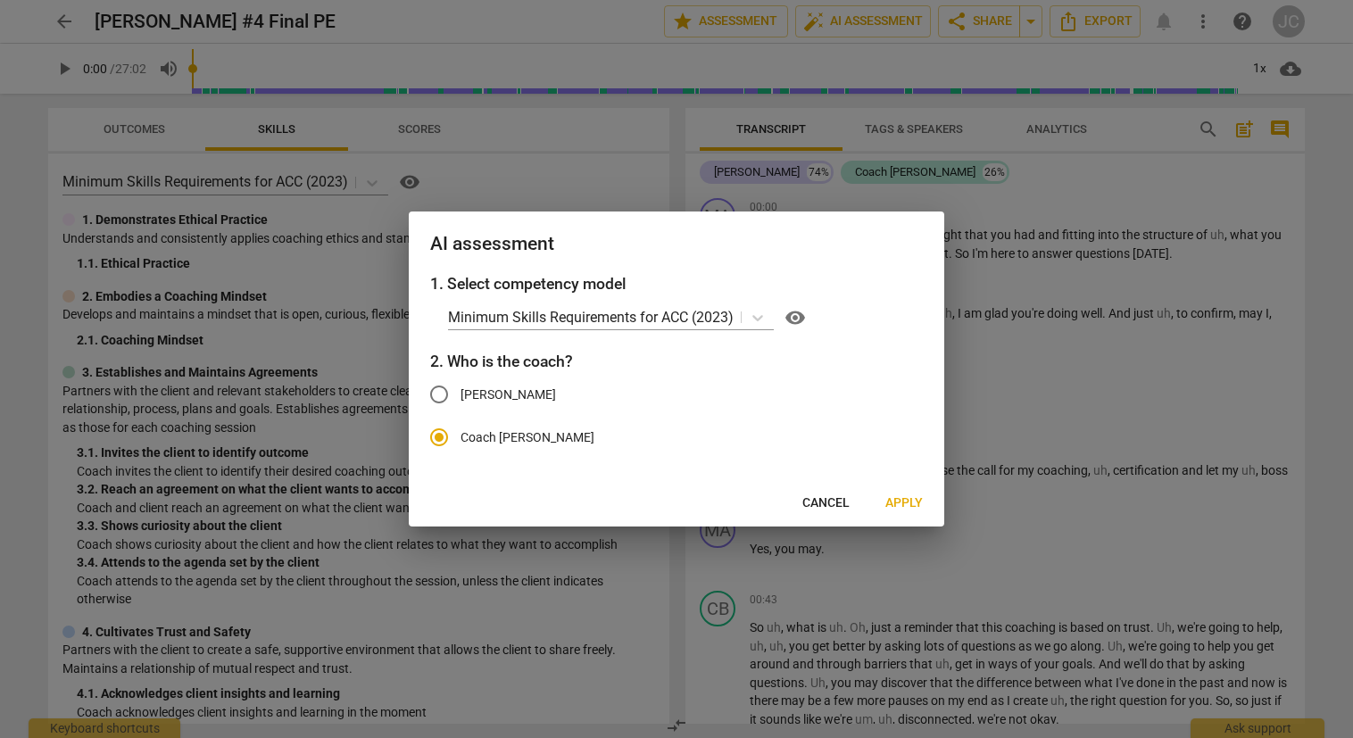
click at [671, 243] on h2 "AI assessment" at bounding box center [676, 244] width 493 height 22
click at [821, 500] on span "Cancel" at bounding box center [825, 504] width 47 height 18
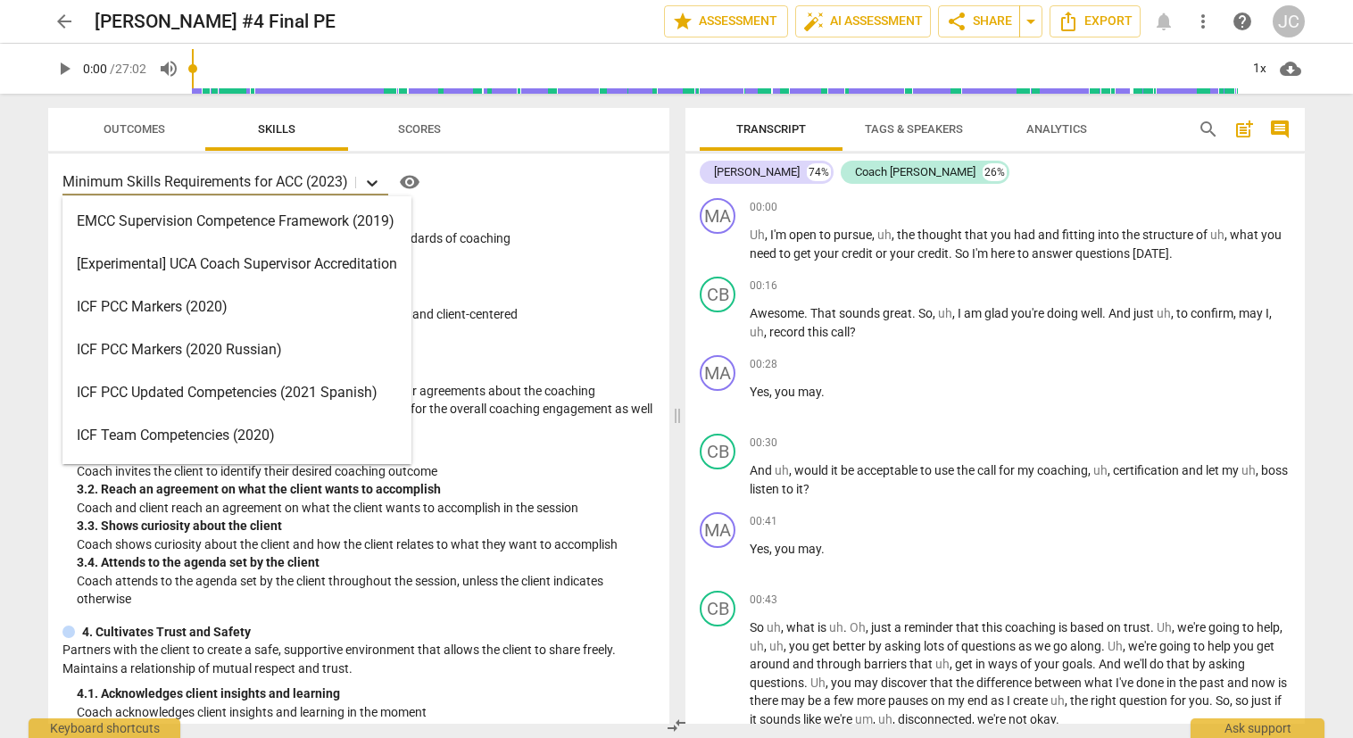
click at [377, 186] on icon at bounding box center [372, 183] width 18 height 18
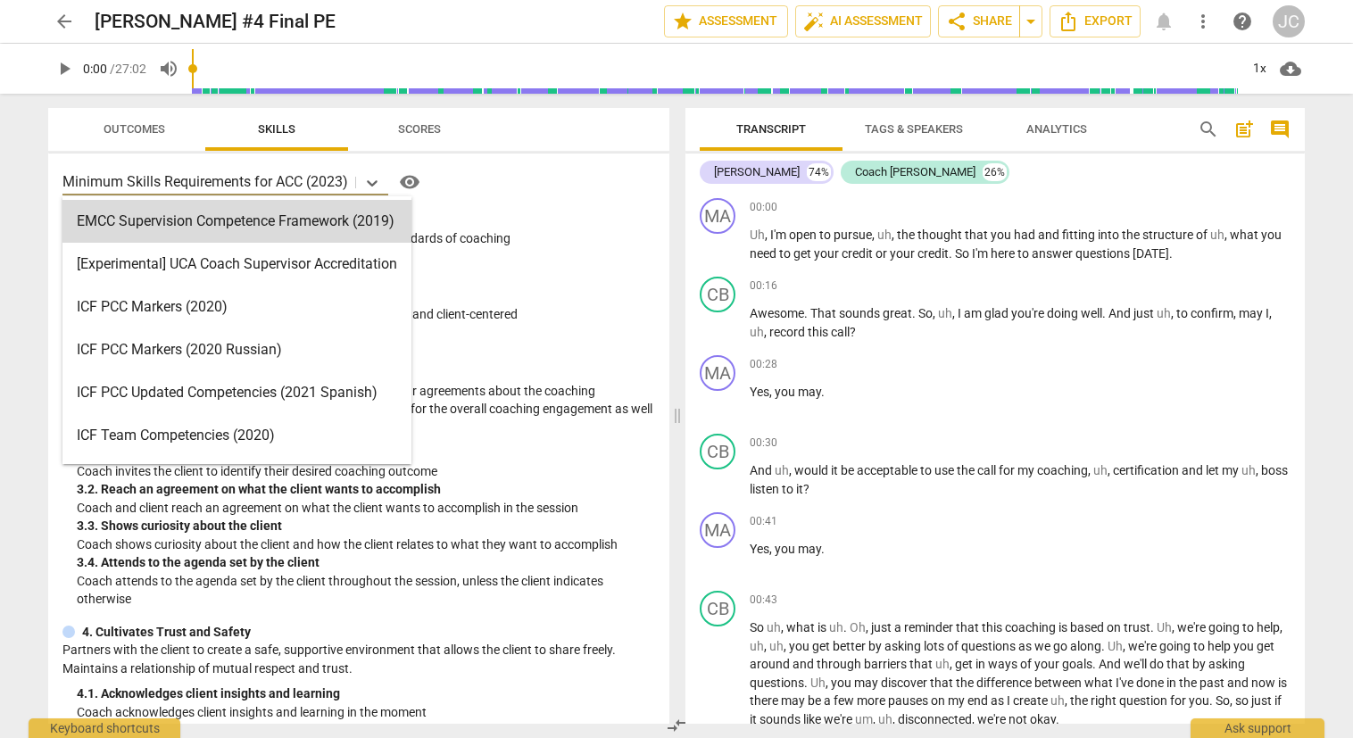
click at [548, 203] on div "16 results available. Use Up and Down to choose options, press Enter to select …" at bounding box center [358, 439] width 621 height 570
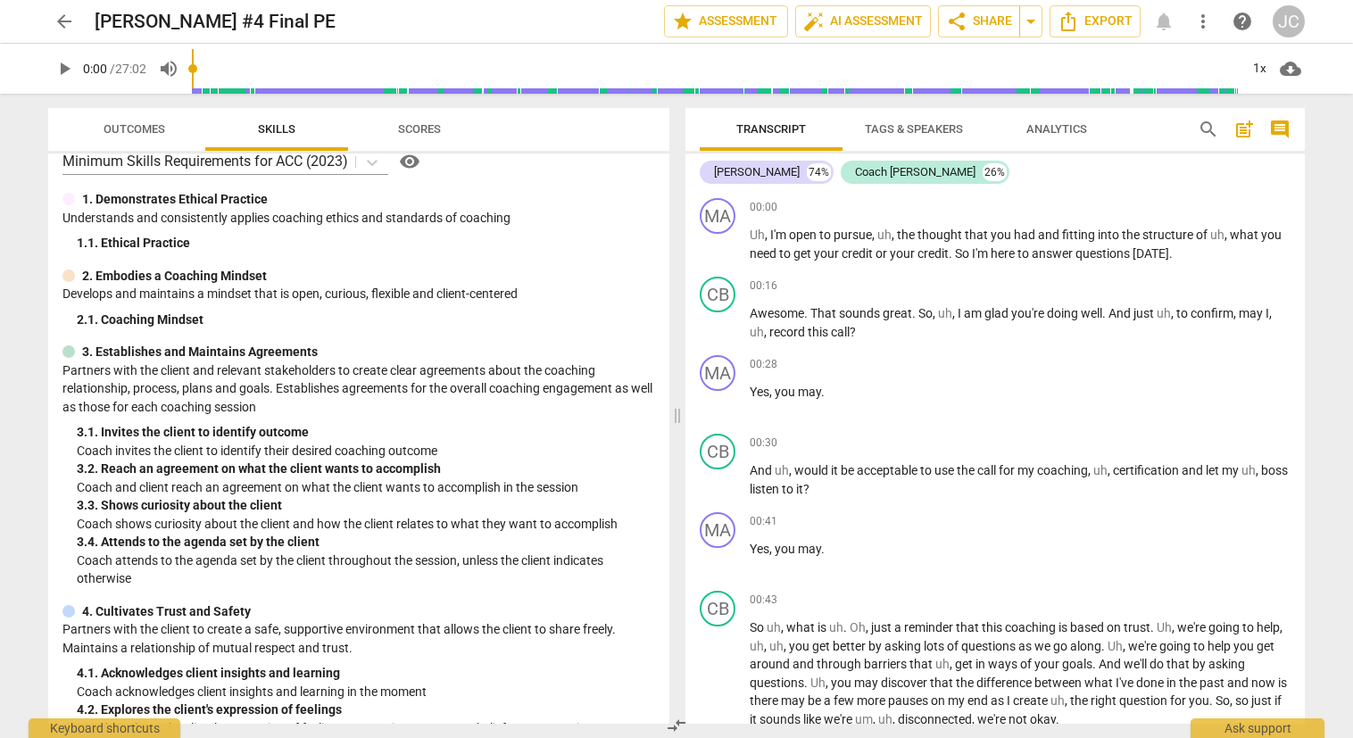
scroll to position [0, 0]
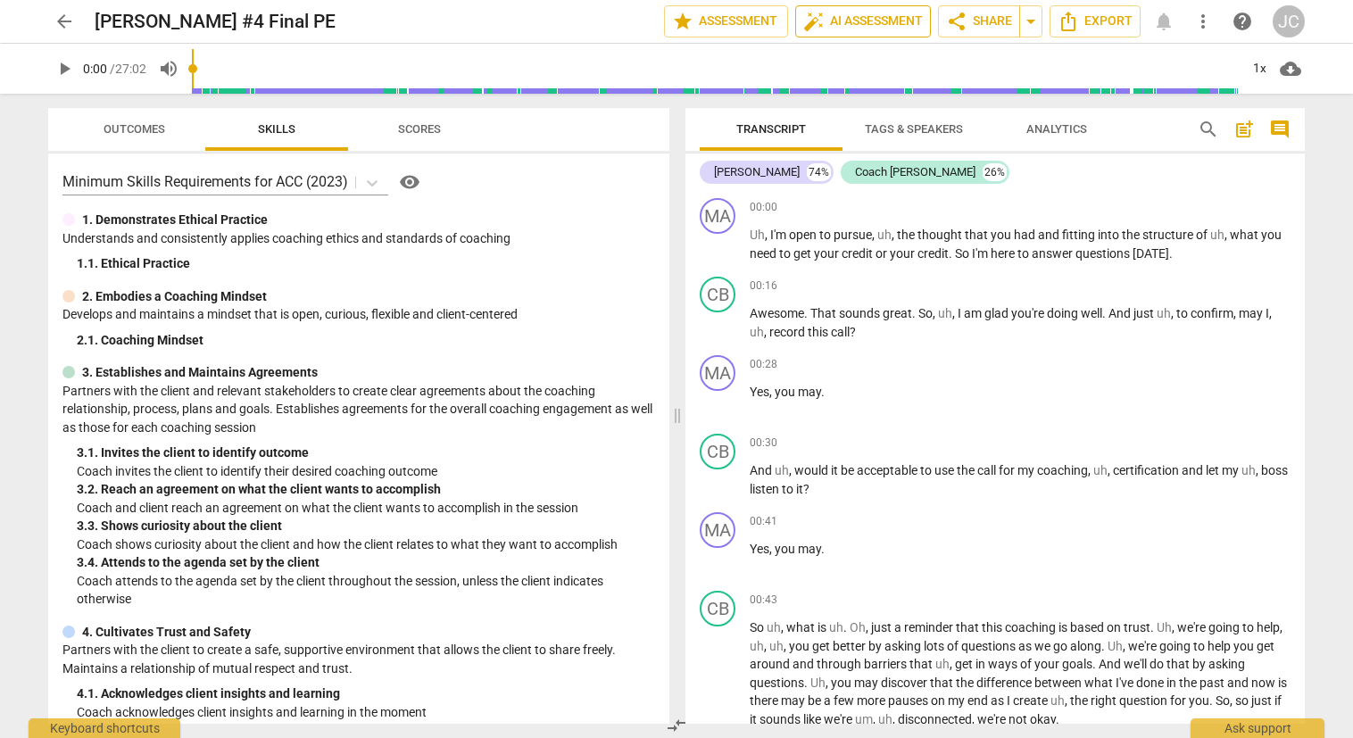
click at [855, 25] on span "auto_fix_high AI Assessment" at bounding box center [863, 21] width 120 height 21
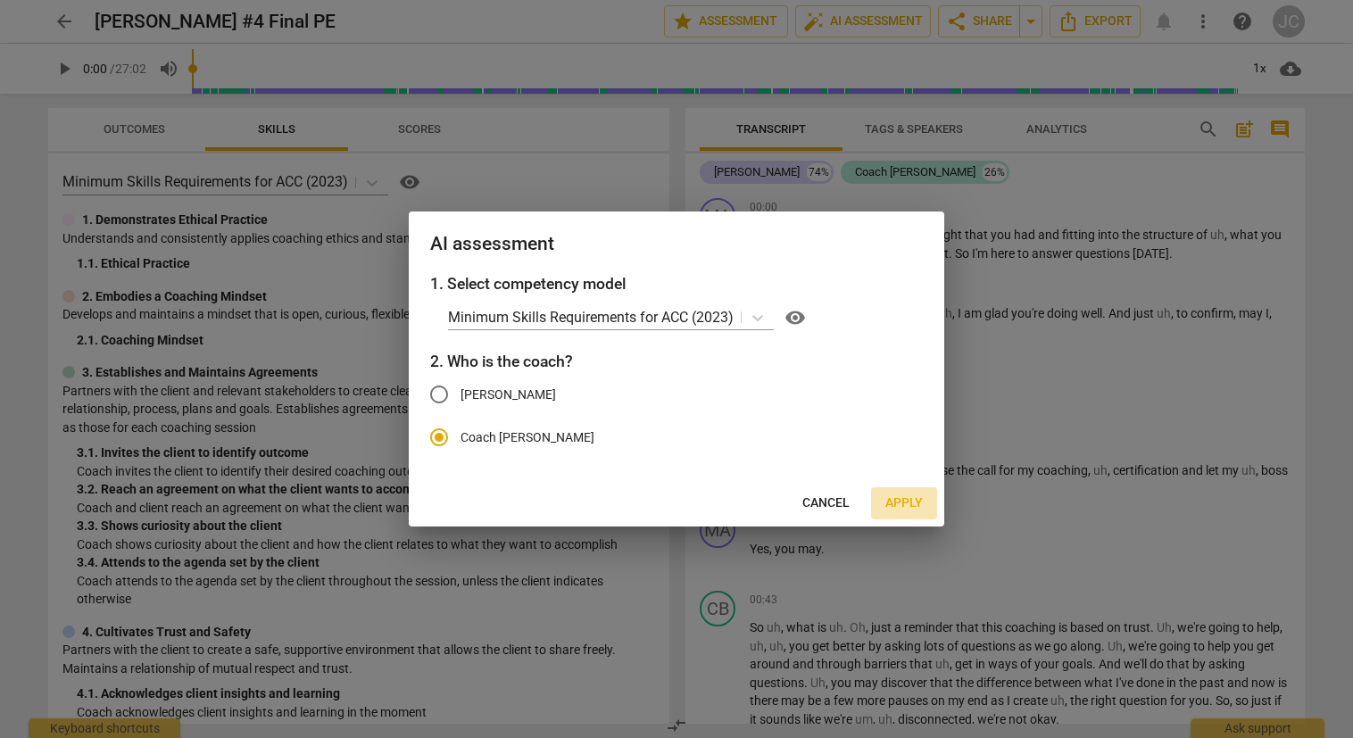
click at [898, 501] on span "Apply" at bounding box center [904, 504] width 37 height 18
